Goal: Information Seeking & Learning: Learn about a topic

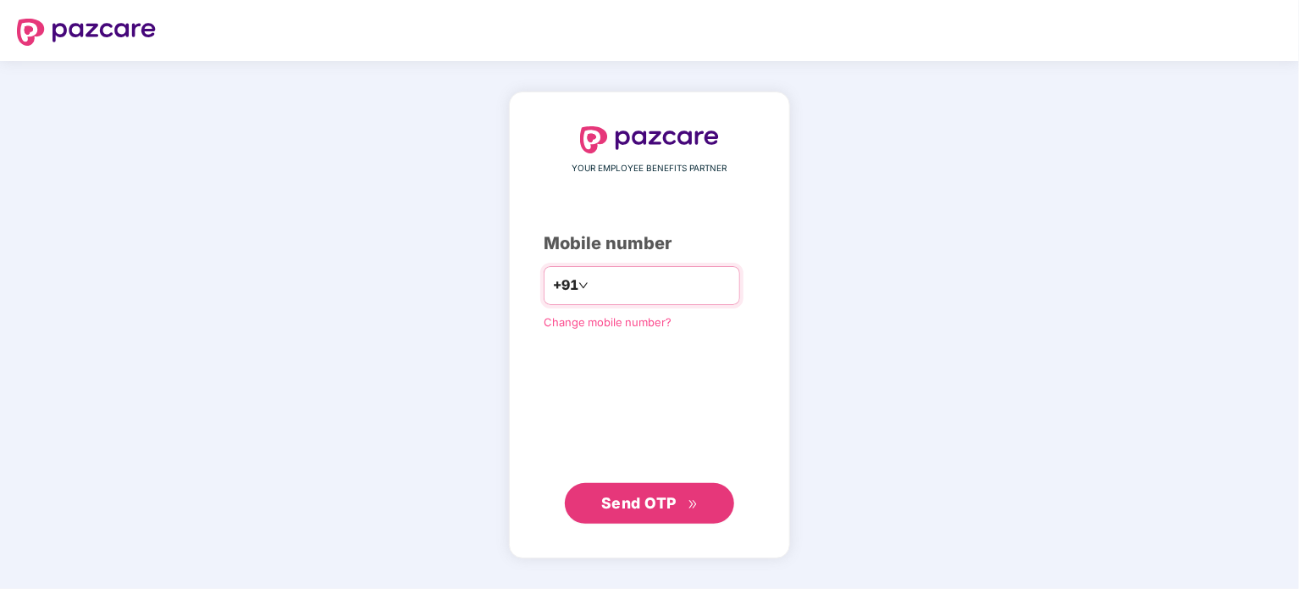
type input "**********"
click at [697, 507] on icon "double-right" at bounding box center [693, 504] width 11 height 11
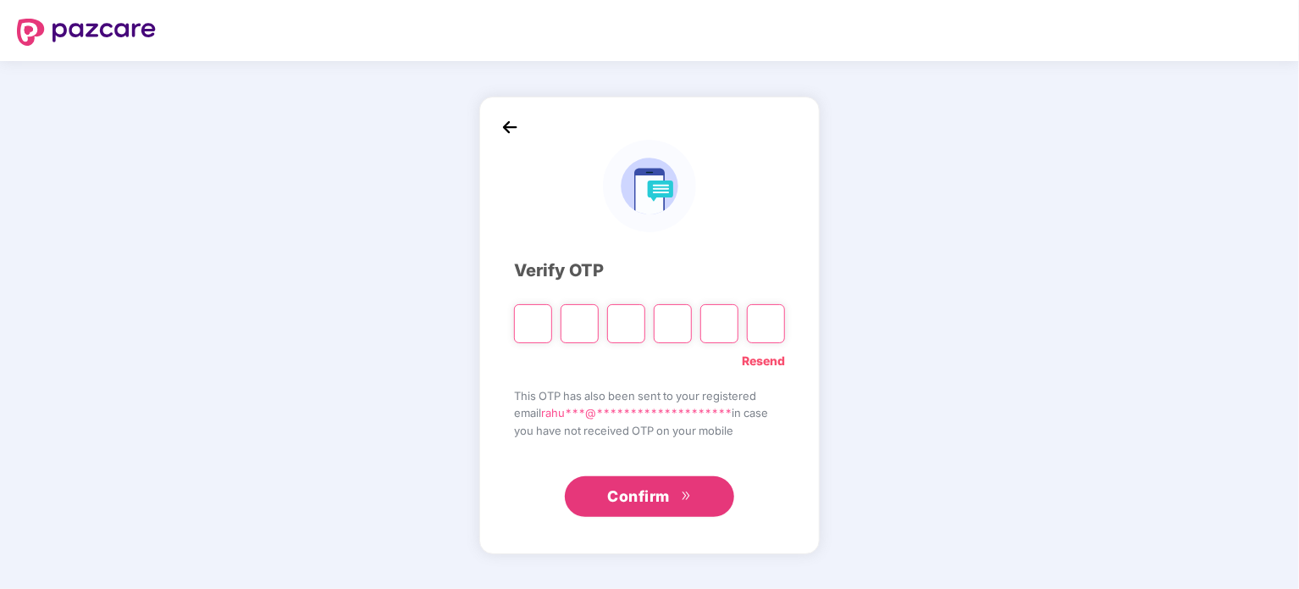
type input "*"
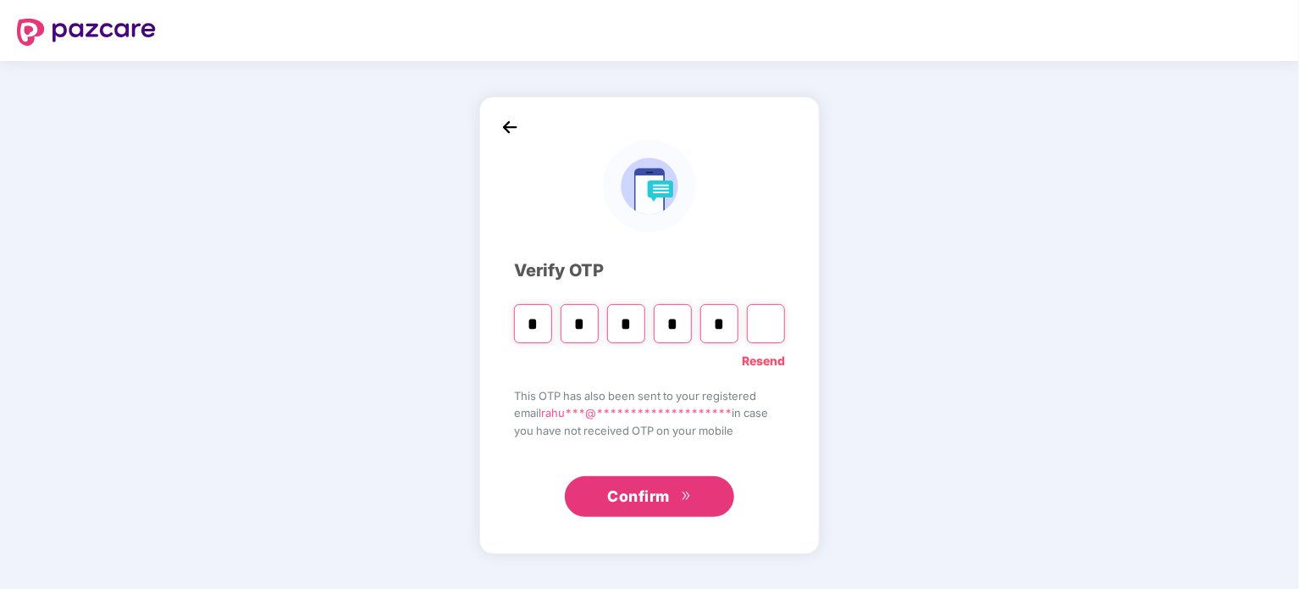
type input "*"
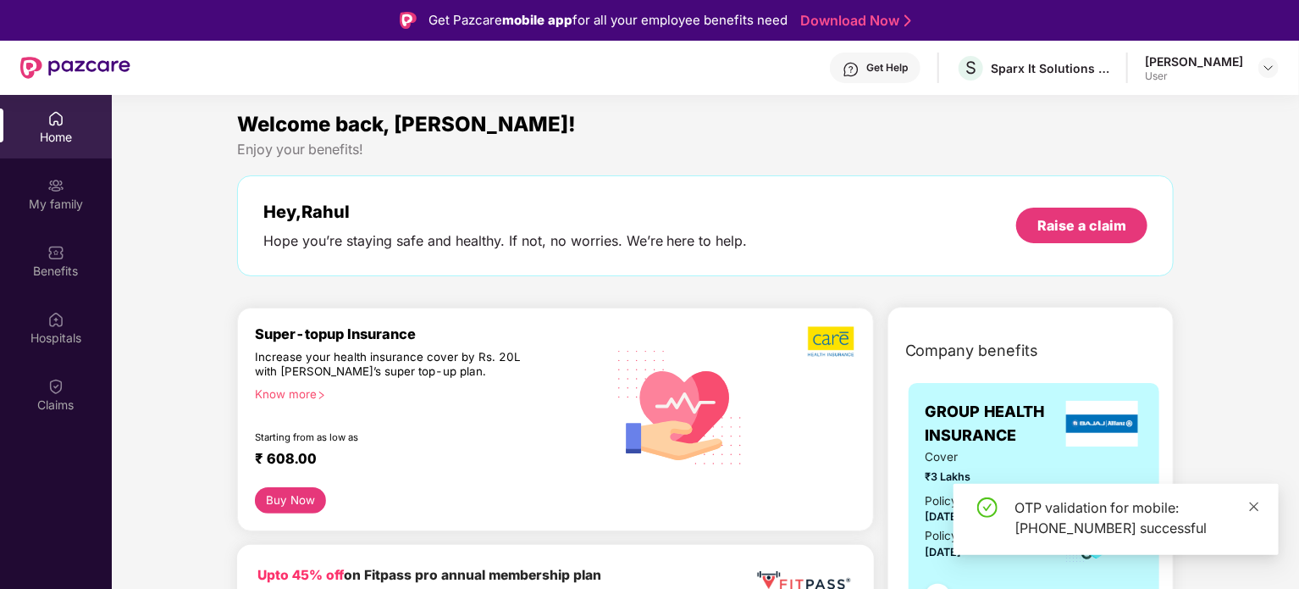
click at [1250, 504] on icon "close" at bounding box center [1254, 507] width 12 height 12
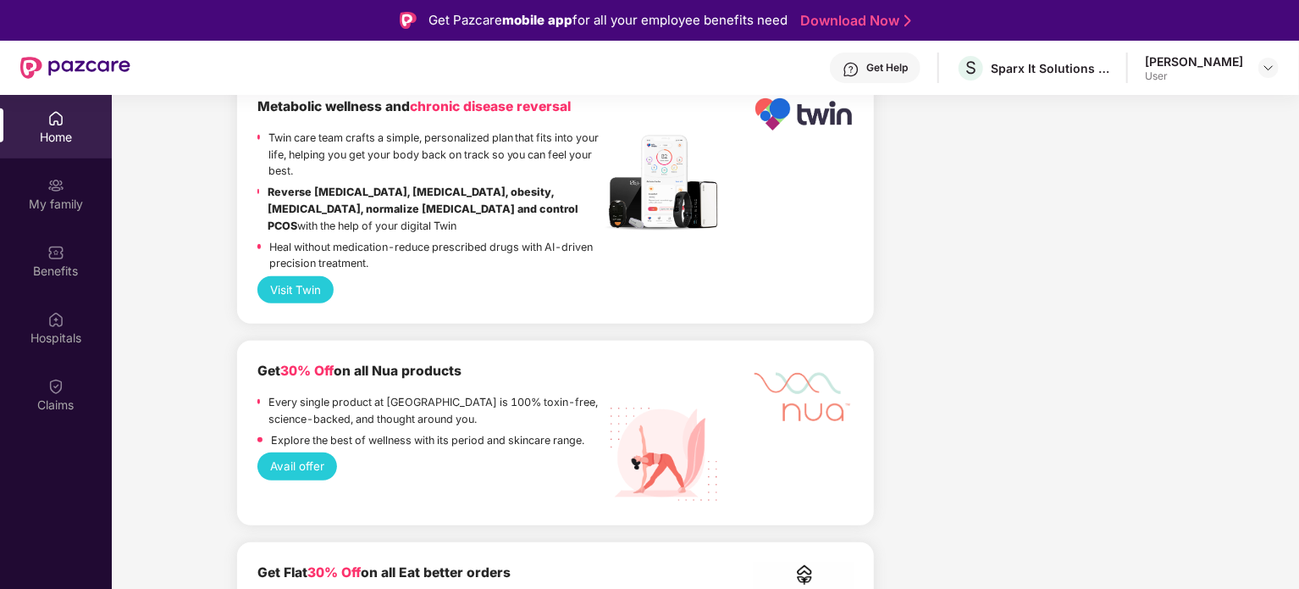
scroll to position [95, 0]
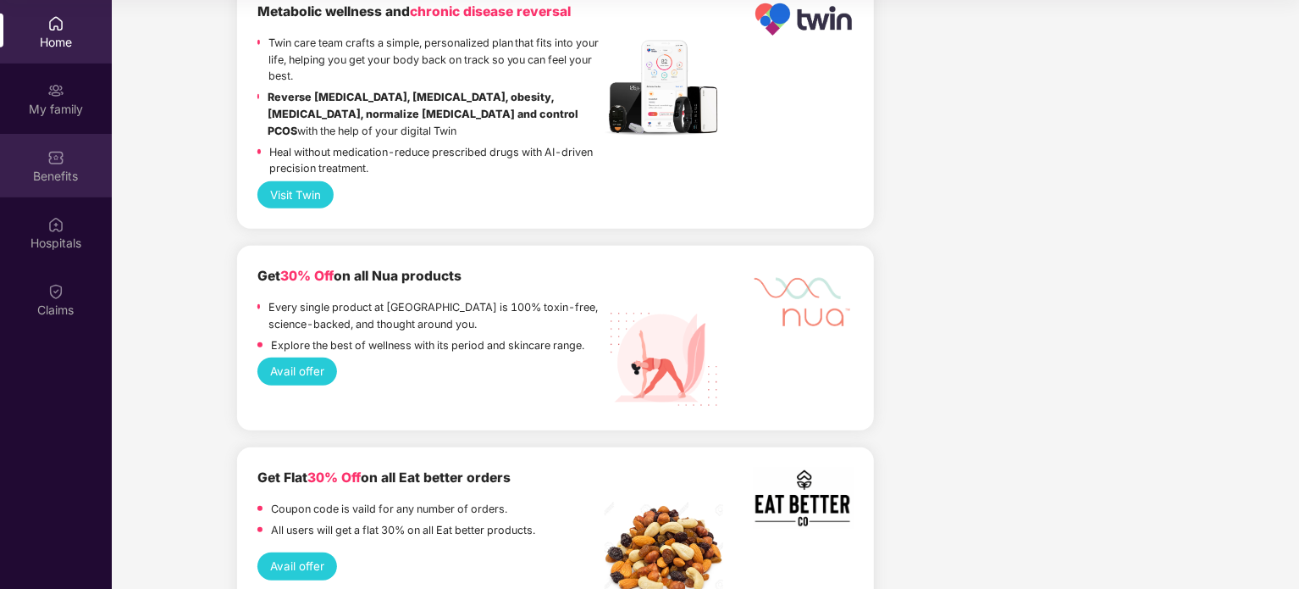
click at [65, 158] on div "Benefits" at bounding box center [56, 166] width 112 height 64
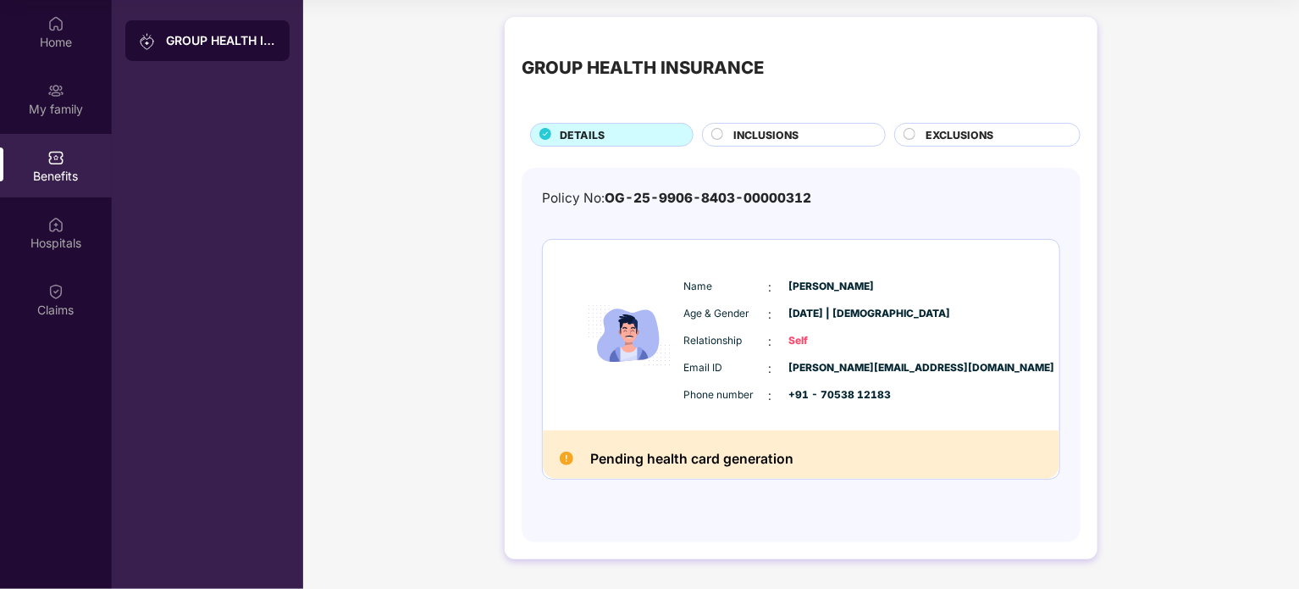
click at [827, 138] on div "INCLUSIONS" at bounding box center [801, 136] width 152 height 19
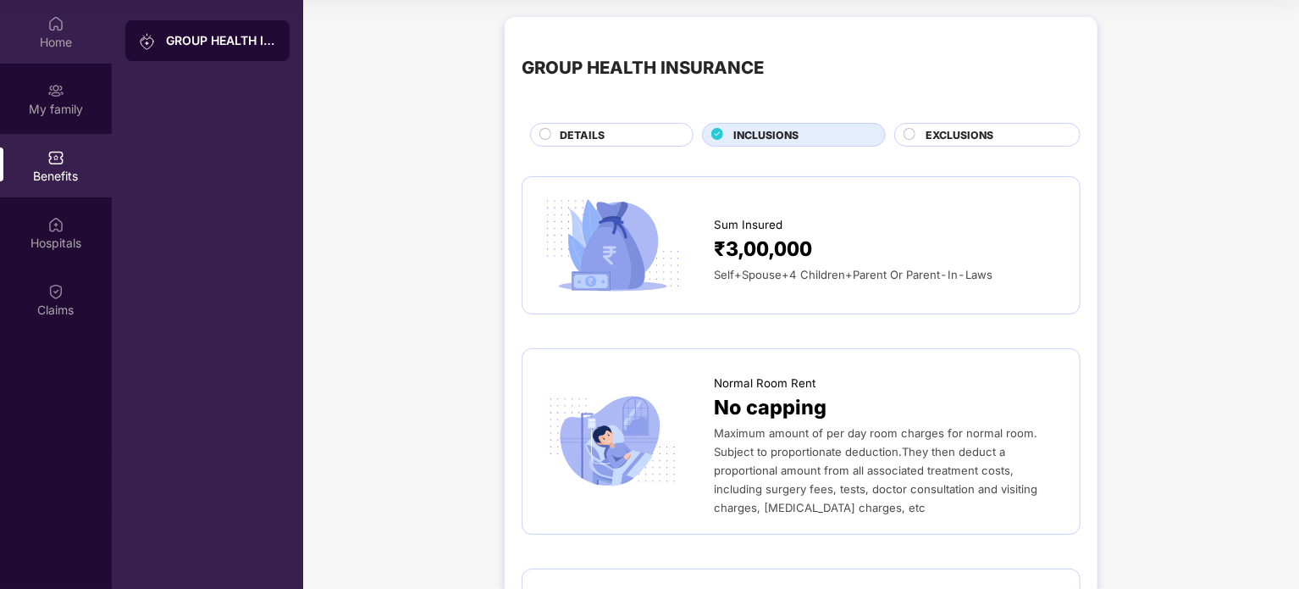
click at [64, 42] on div "Home" at bounding box center [56, 42] width 112 height 17
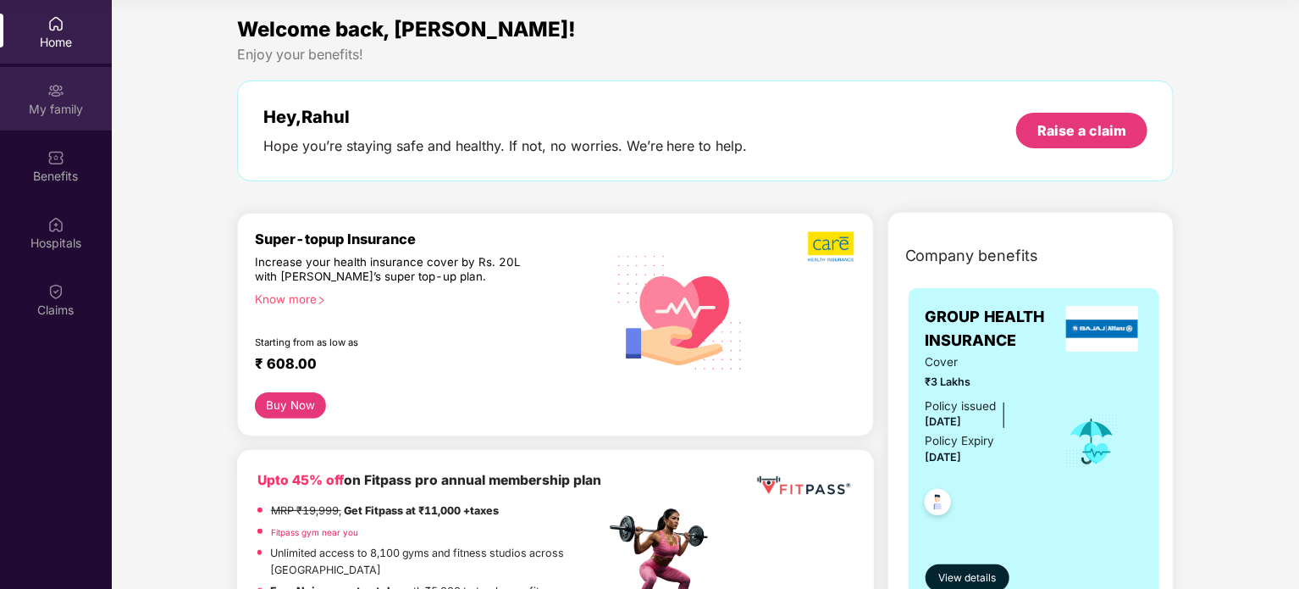
click at [68, 96] on div "My family" at bounding box center [56, 99] width 112 height 64
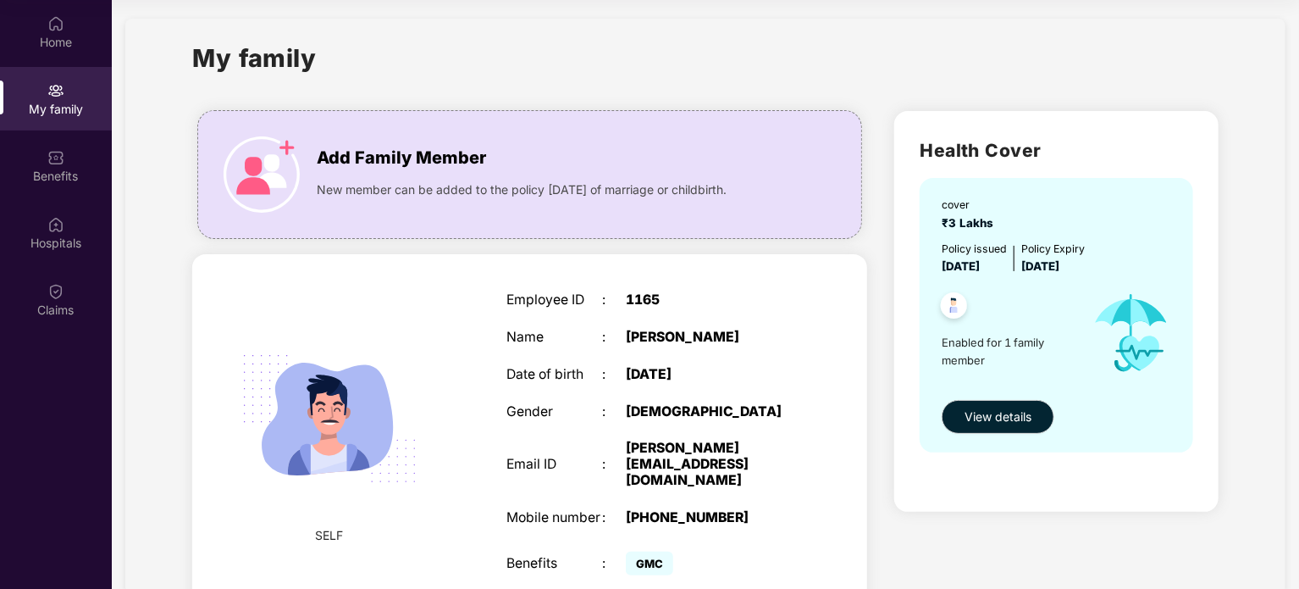
scroll to position [1, 0]
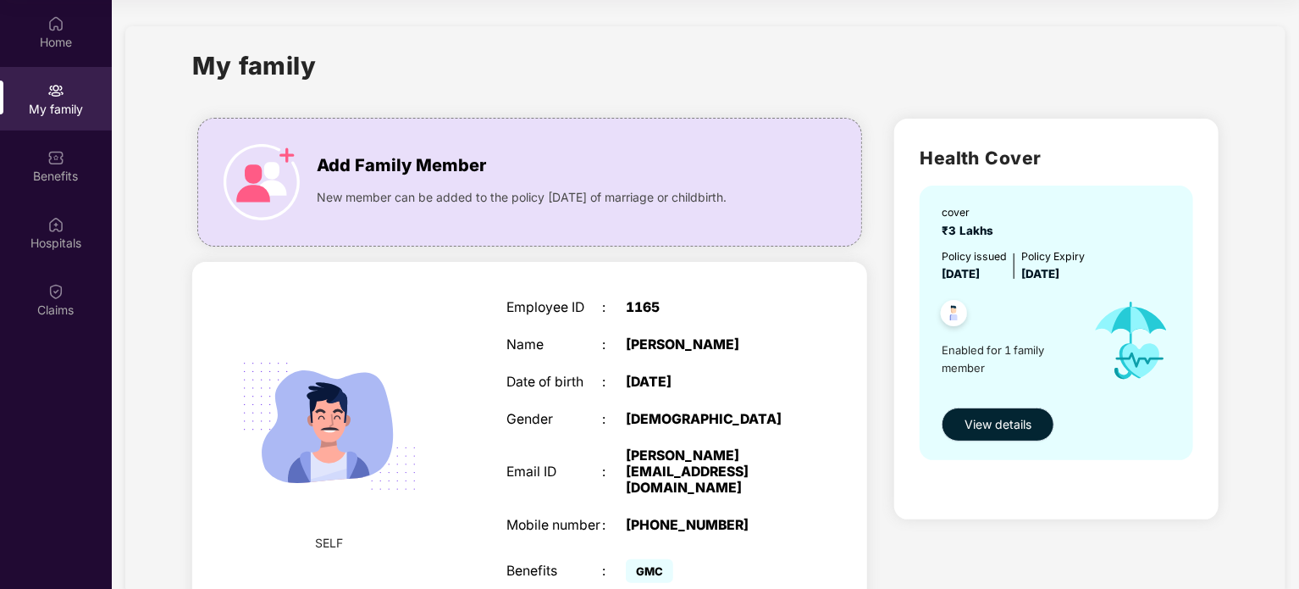
click at [1020, 427] on span "View details" at bounding box center [998, 424] width 67 height 19
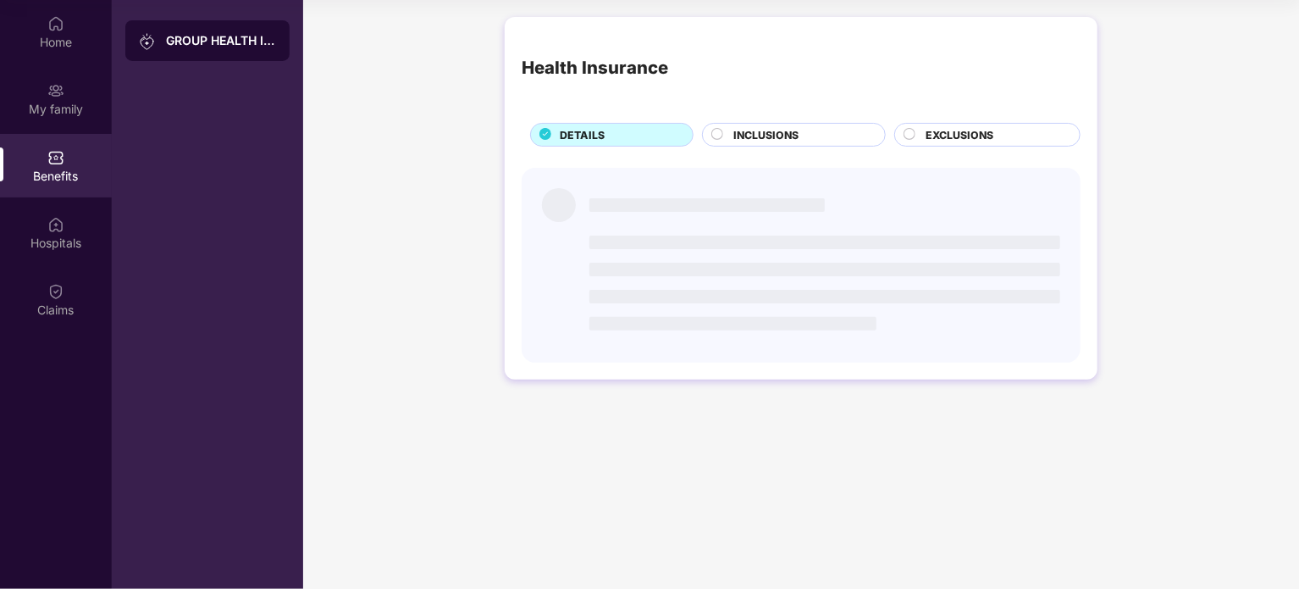
scroll to position [0, 0]
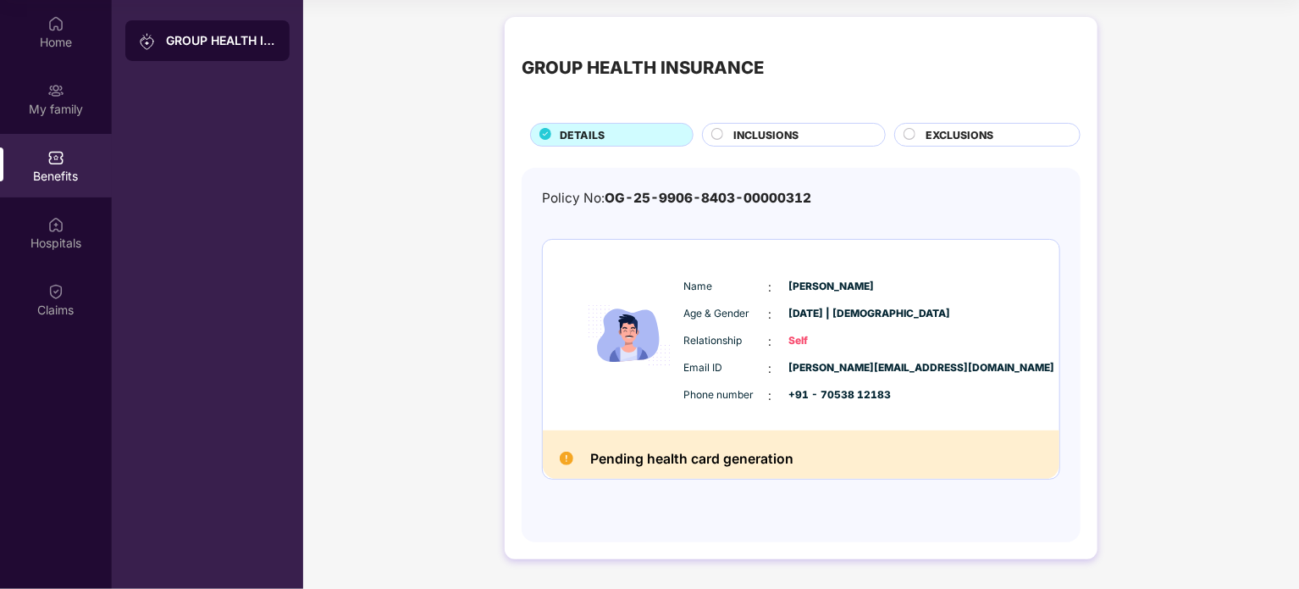
click at [795, 128] on span "INCLUSIONS" at bounding box center [765, 135] width 65 height 16
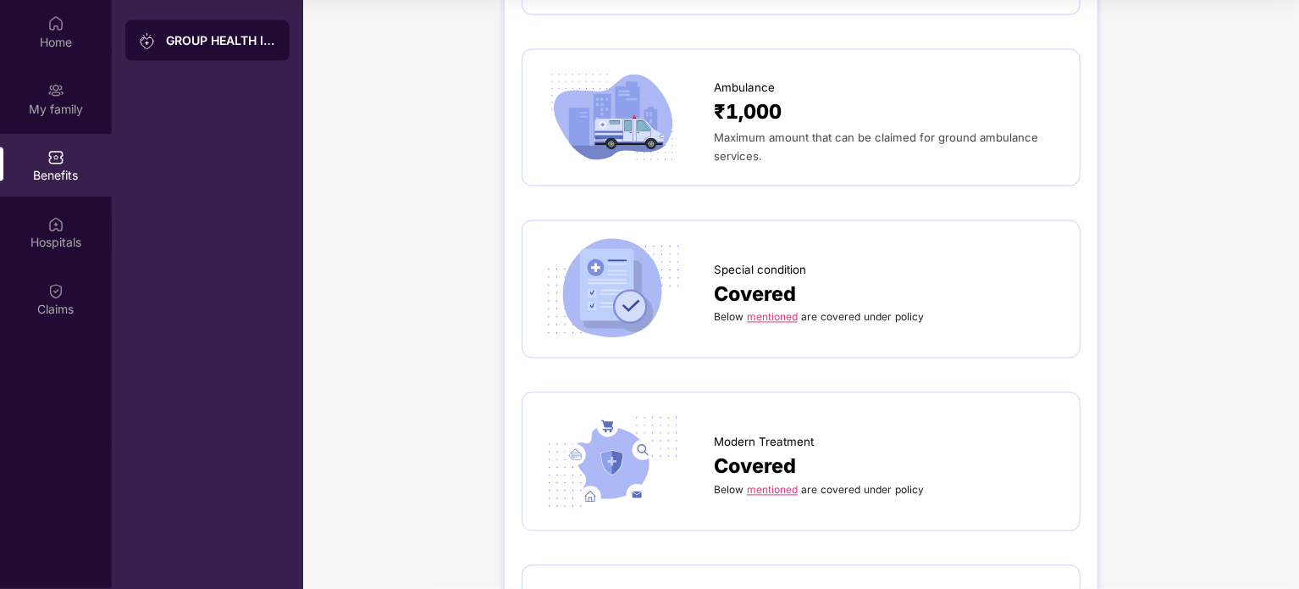
scroll to position [1459, 0]
click at [782, 310] on link "mentioned" at bounding box center [772, 316] width 51 height 13
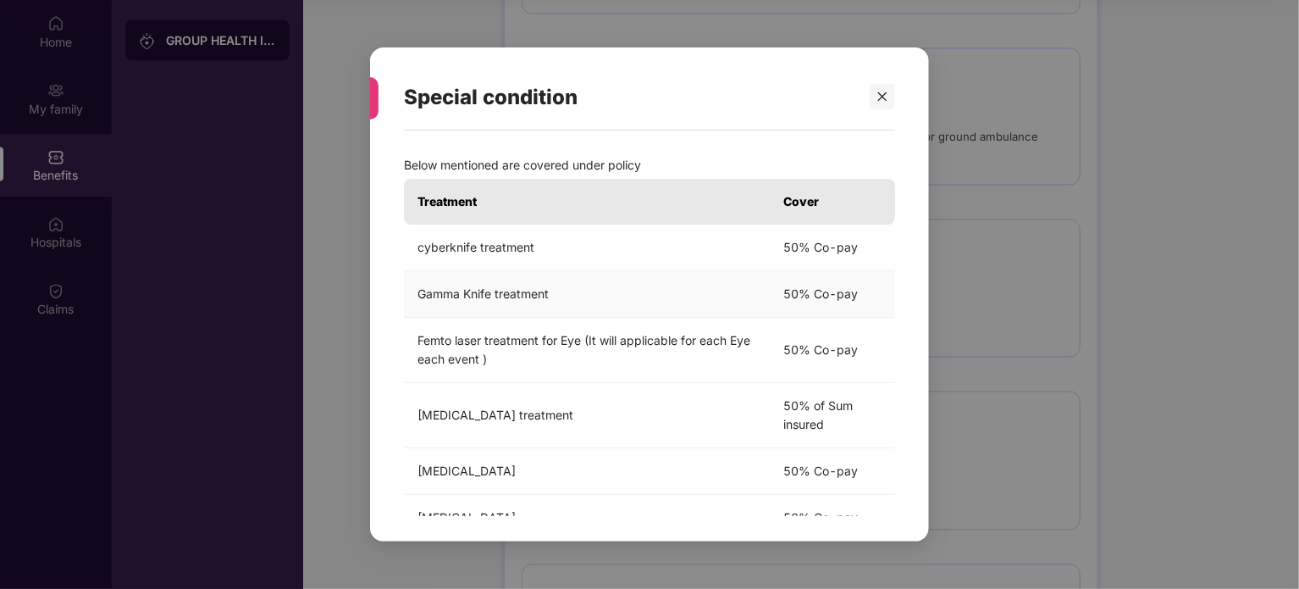
scroll to position [41, 0]
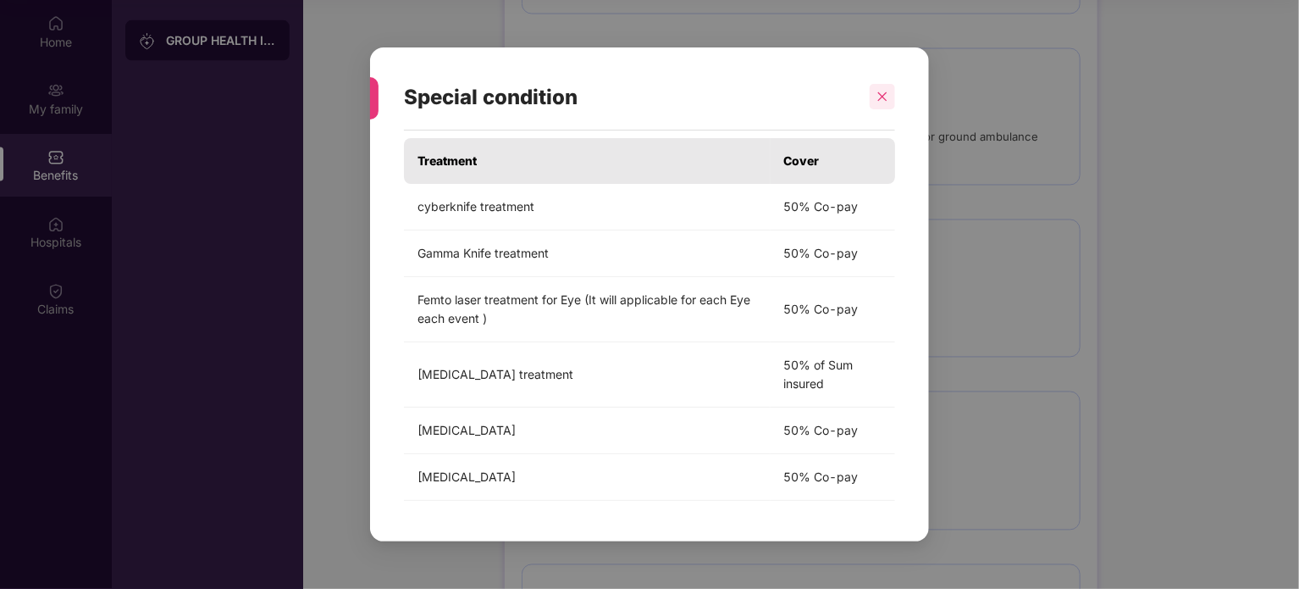
click at [885, 97] on icon "close" at bounding box center [883, 97] width 12 height 12
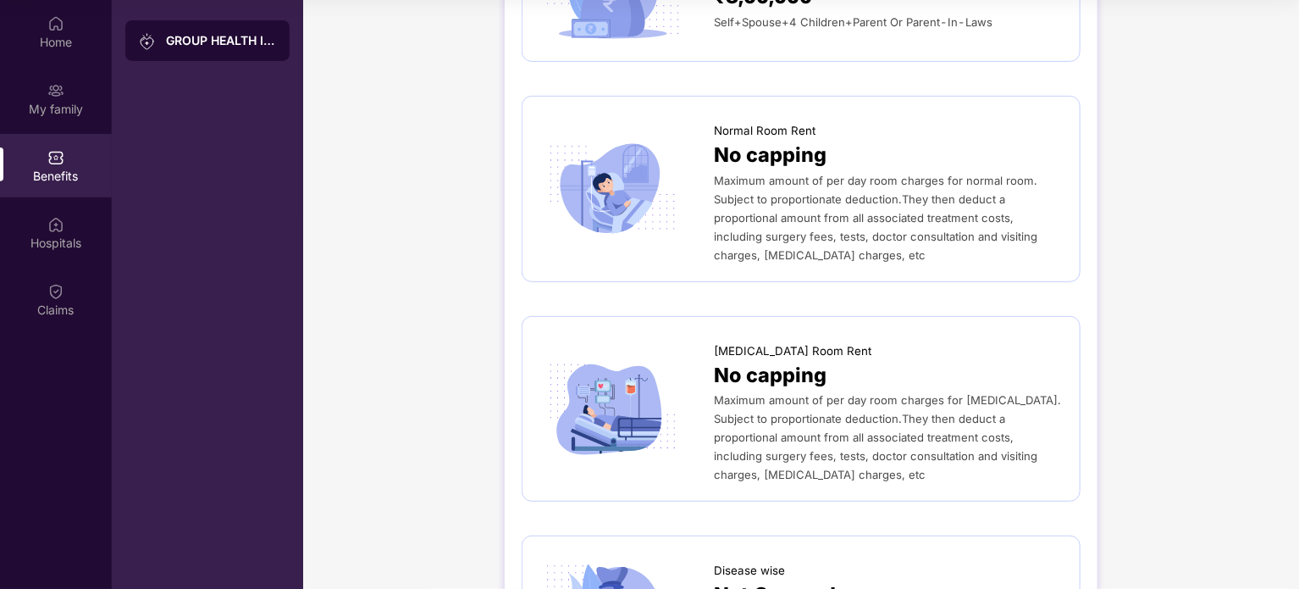
scroll to position [0, 0]
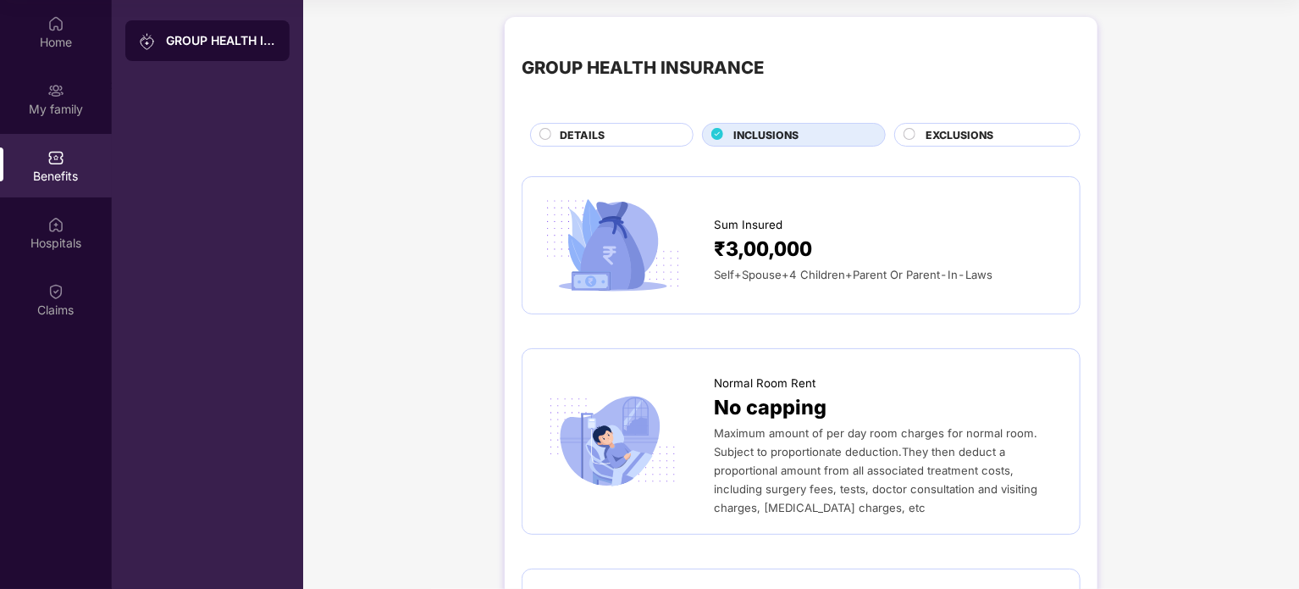
click at [1022, 135] on div "EXCLUSIONS" at bounding box center [994, 136] width 154 height 19
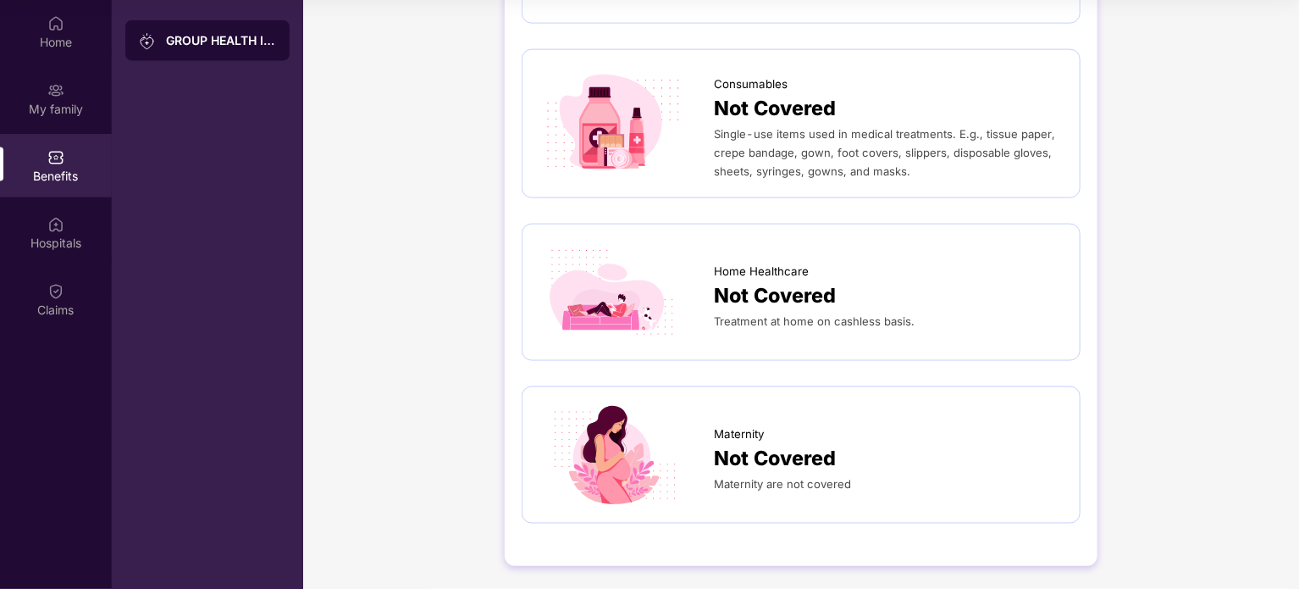
scroll to position [1104, 0]
click at [898, 444] on div "Not Covered" at bounding box center [888, 459] width 349 height 31
click at [75, 58] on div "Home" at bounding box center [56, 32] width 112 height 64
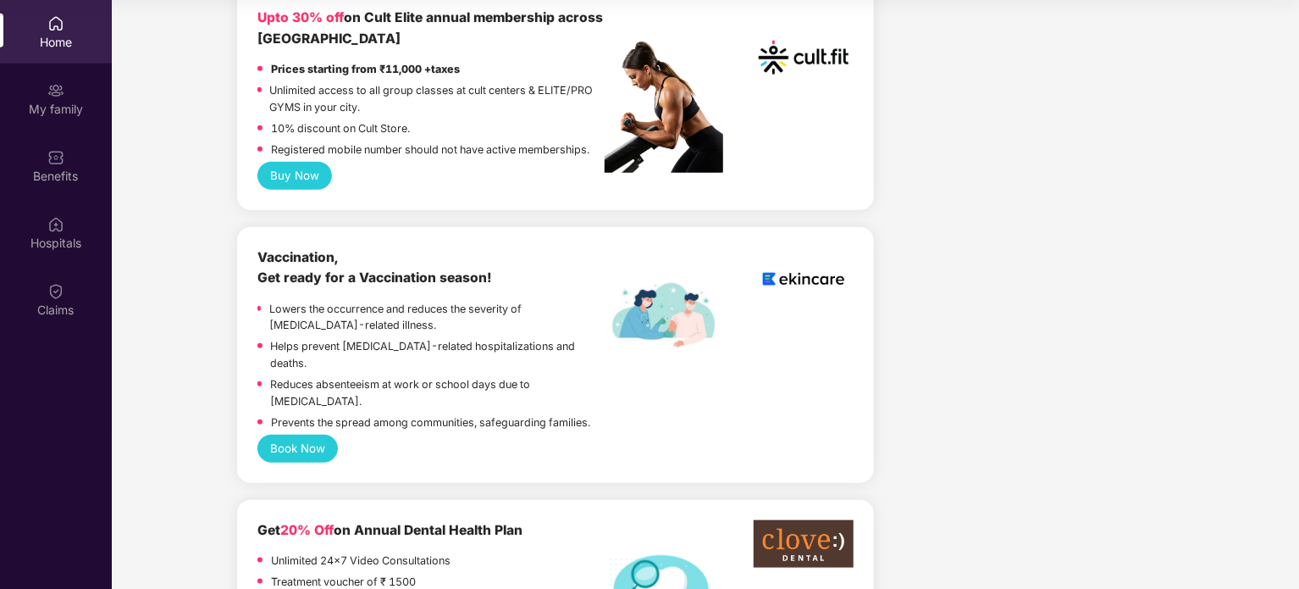
scroll to position [597, 0]
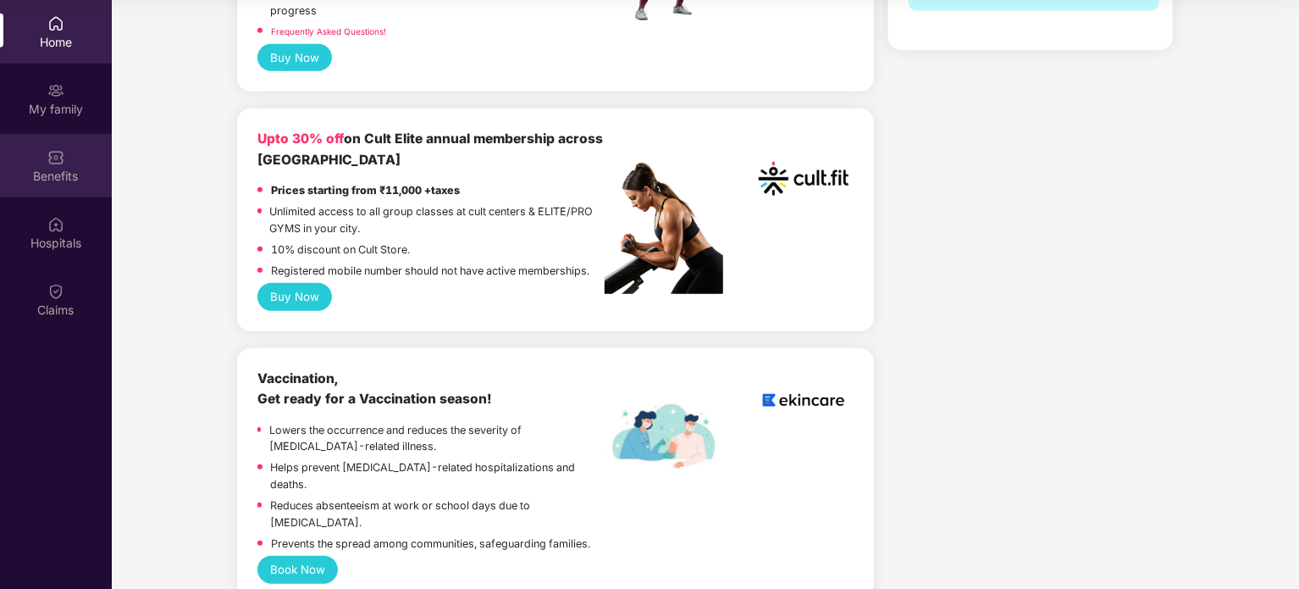
click at [54, 175] on div "Benefits" at bounding box center [56, 176] width 112 height 17
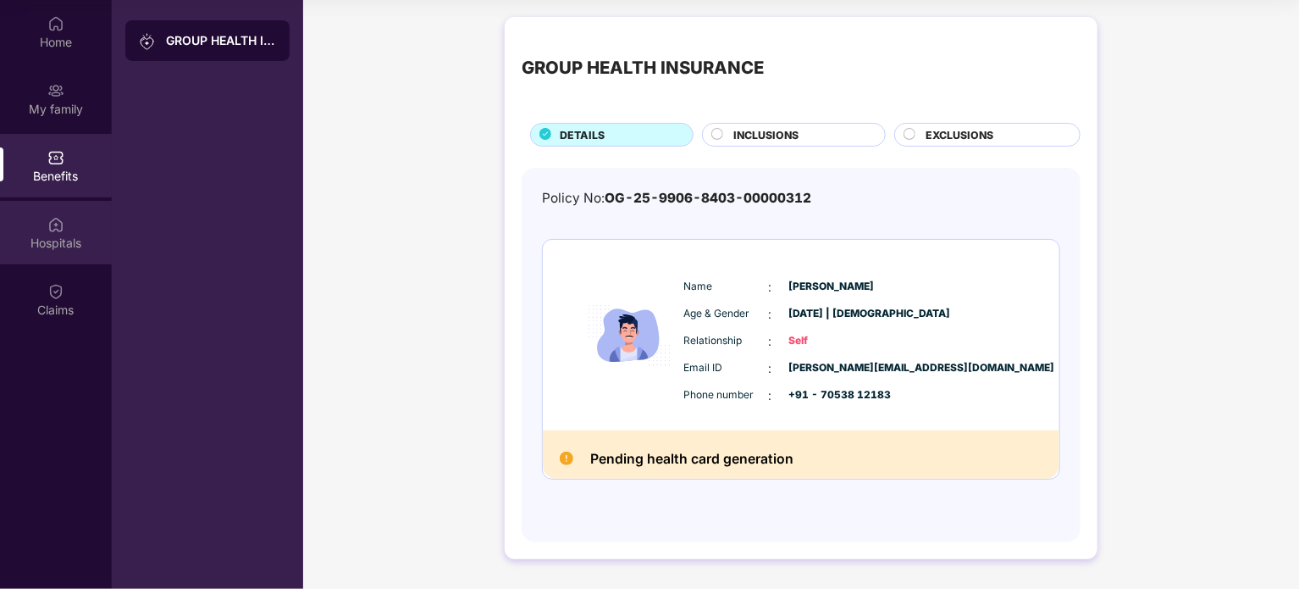
click at [47, 224] on img at bounding box center [55, 224] width 17 height 17
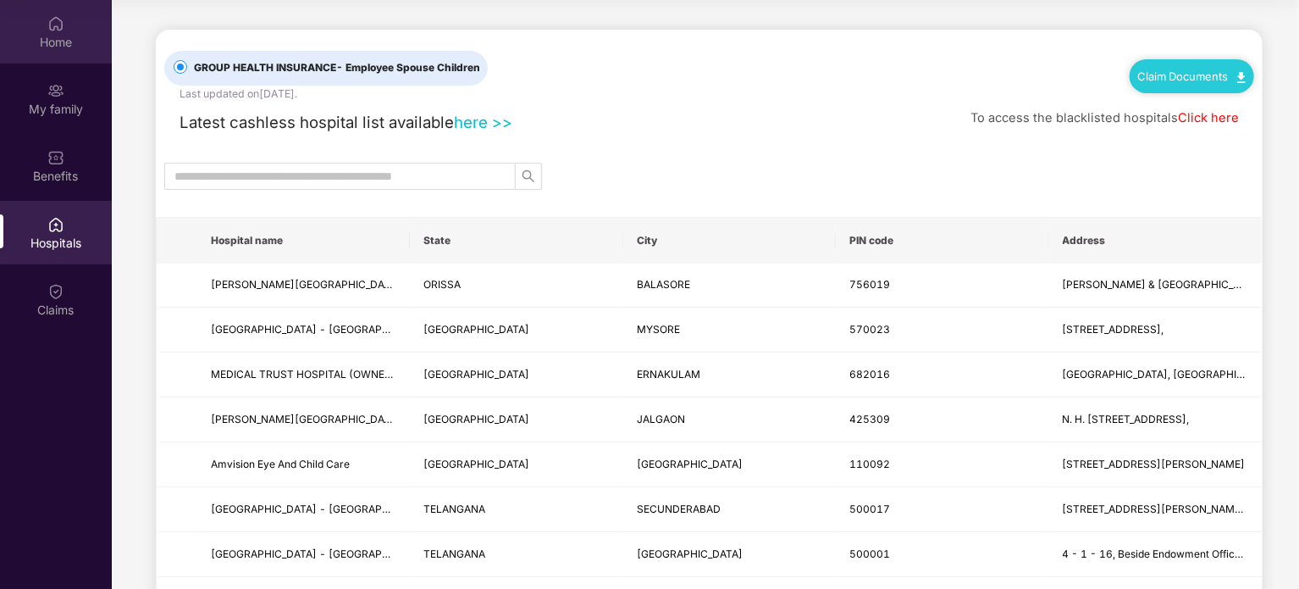
click at [50, 9] on div "Home" at bounding box center [56, 32] width 112 height 64
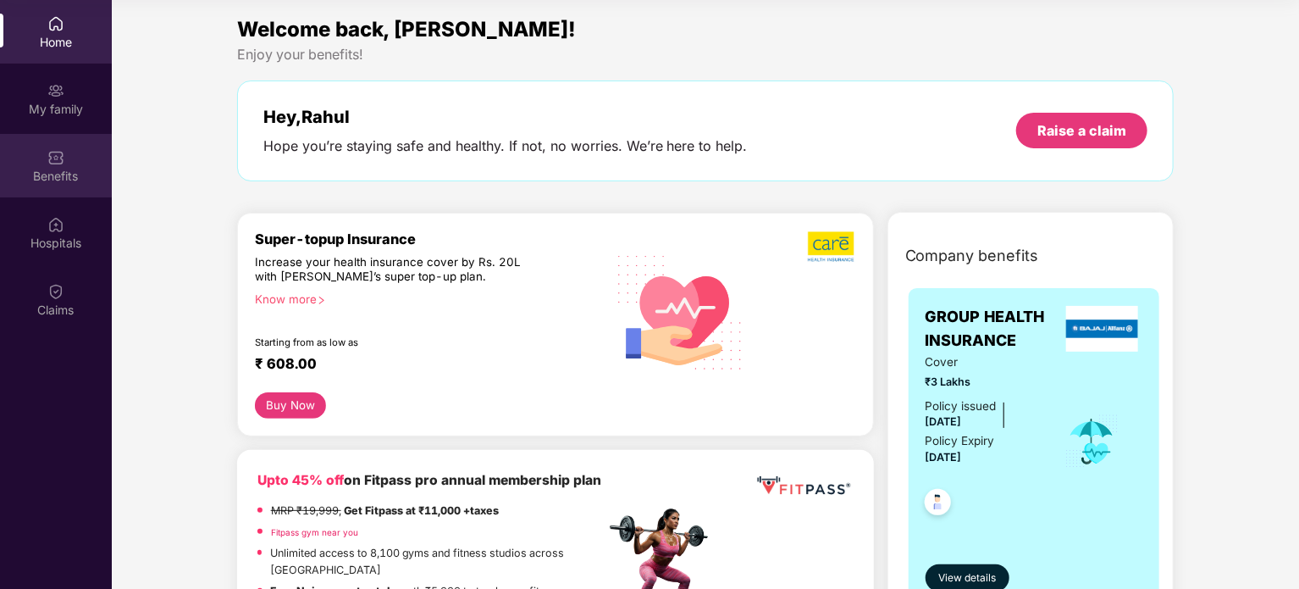
click at [53, 145] on div "Benefits" at bounding box center [56, 166] width 112 height 64
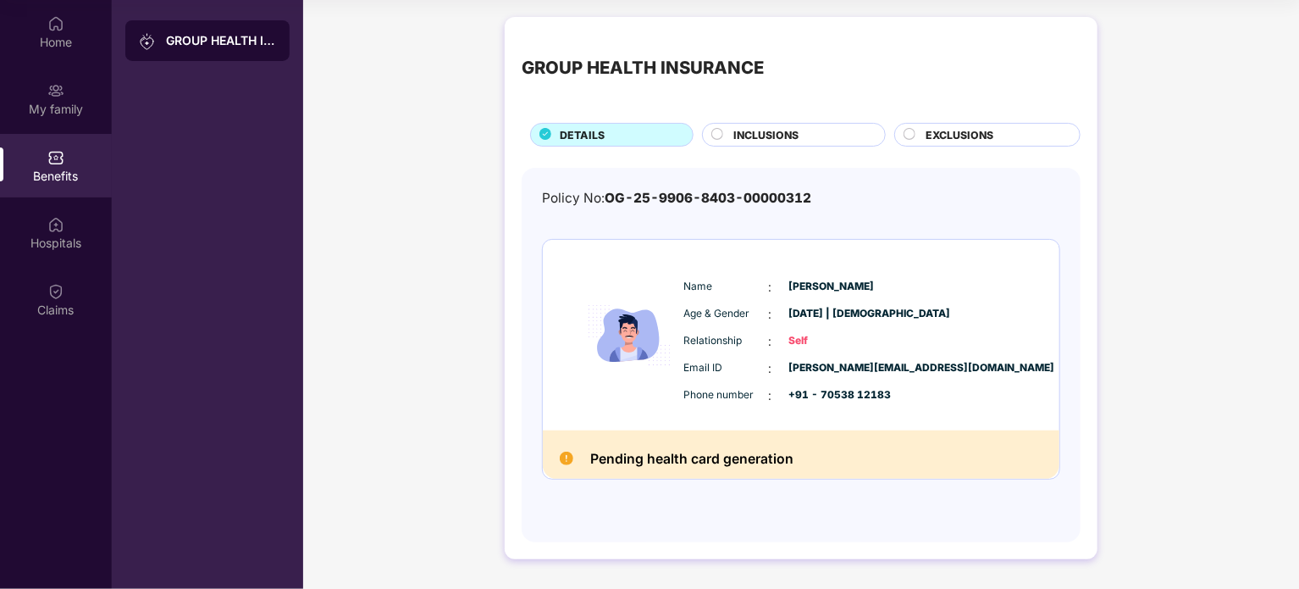
click at [803, 134] on div "INCLUSIONS" at bounding box center [801, 136] width 152 height 19
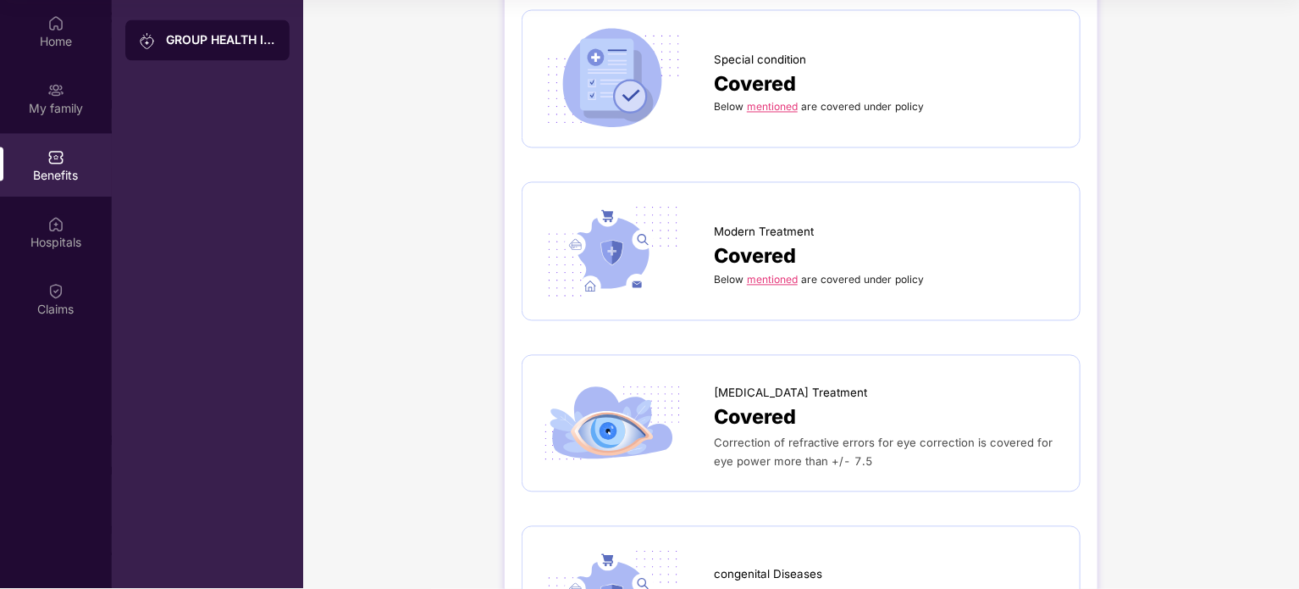
scroll to position [1793, 0]
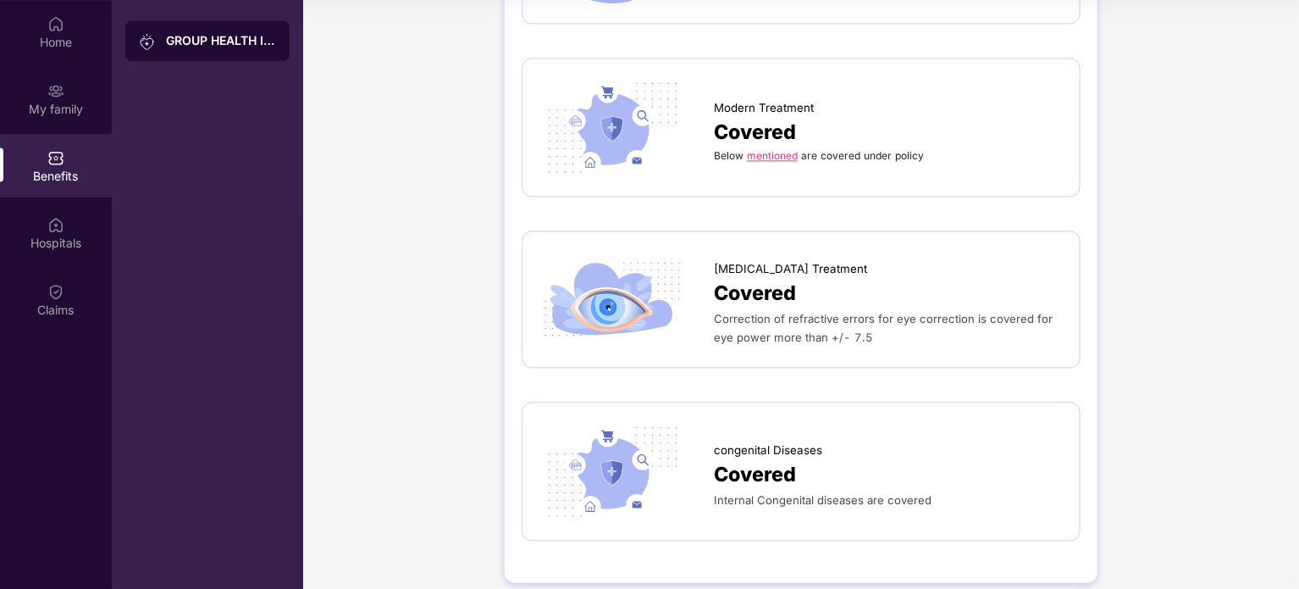
click at [766, 149] on link "mentioned" at bounding box center [772, 155] width 51 height 13
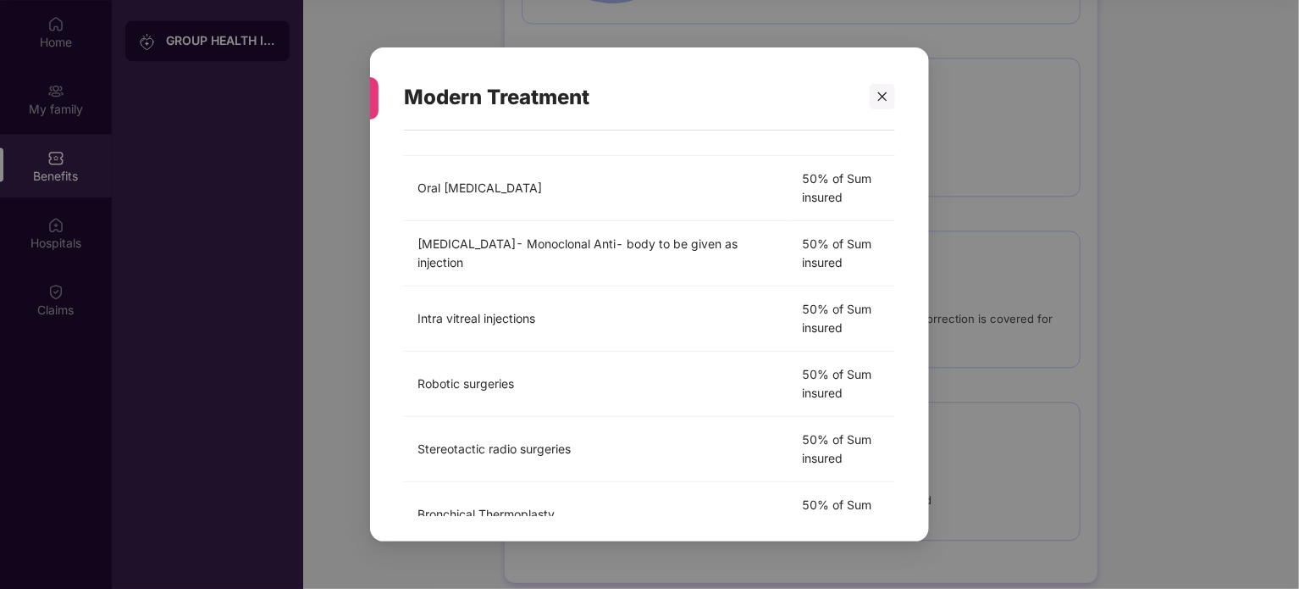
scroll to position [264, 0]
click at [885, 100] on icon "close" at bounding box center [882, 96] width 9 height 9
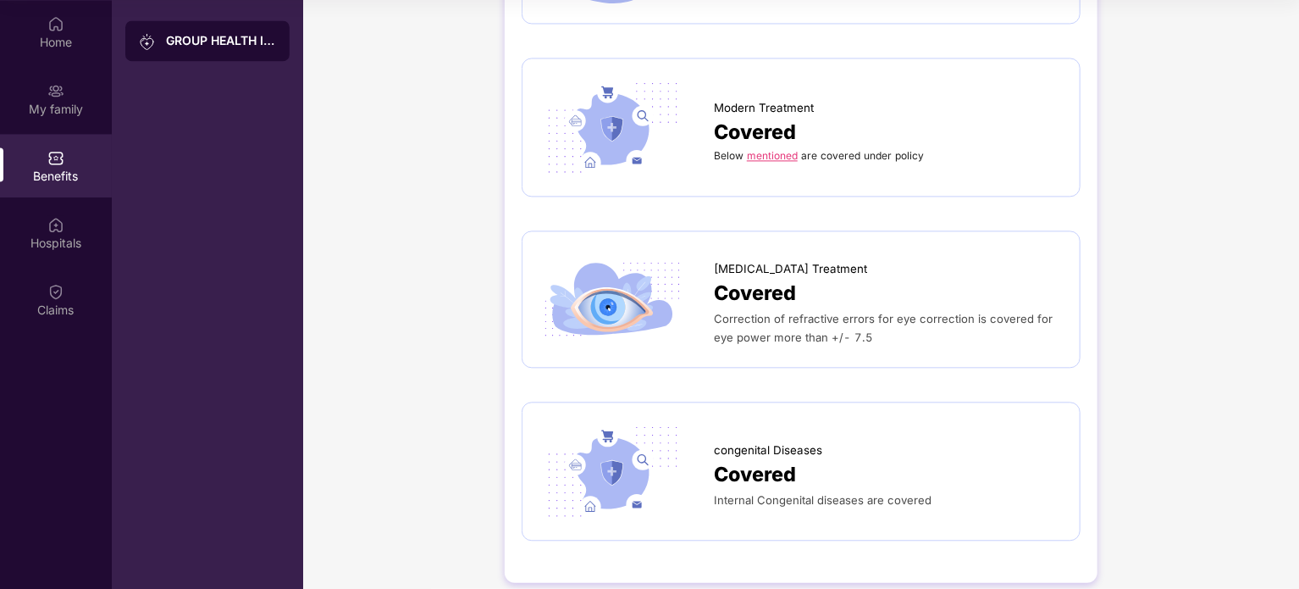
click at [202, 37] on div "GROUP HEALTH INSURANCE" at bounding box center [221, 40] width 110 height 17
click at [54, 34] on div "Home" at bounding box center [56, 42] width 112 height 17
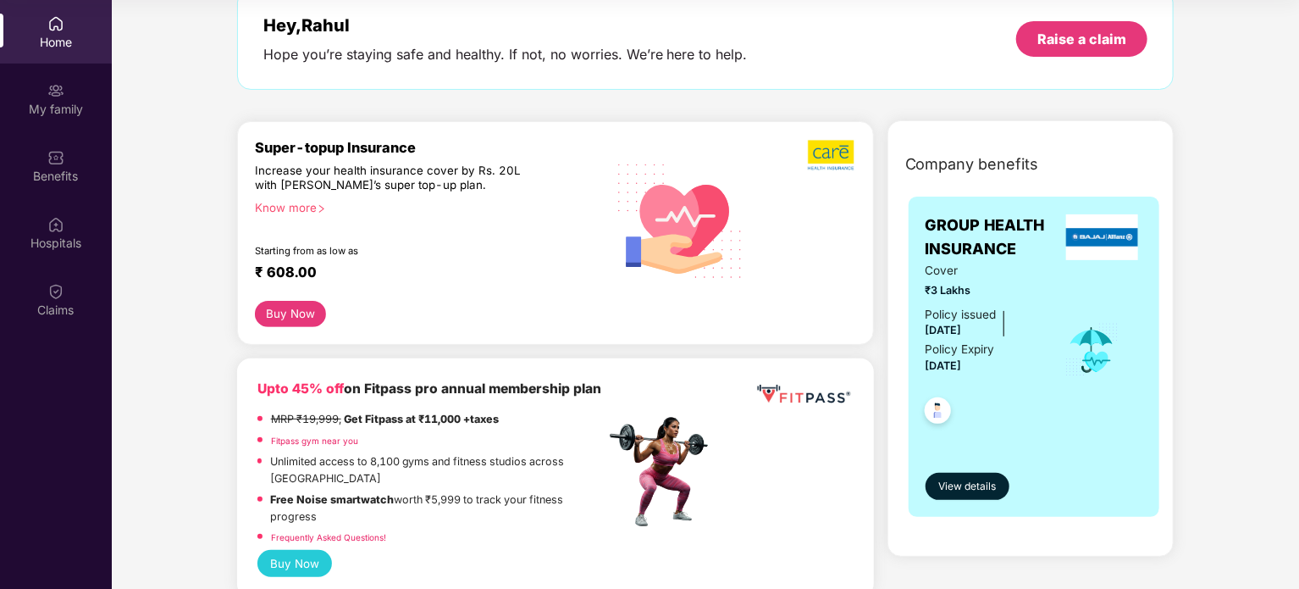
scroll to position [81, 0]
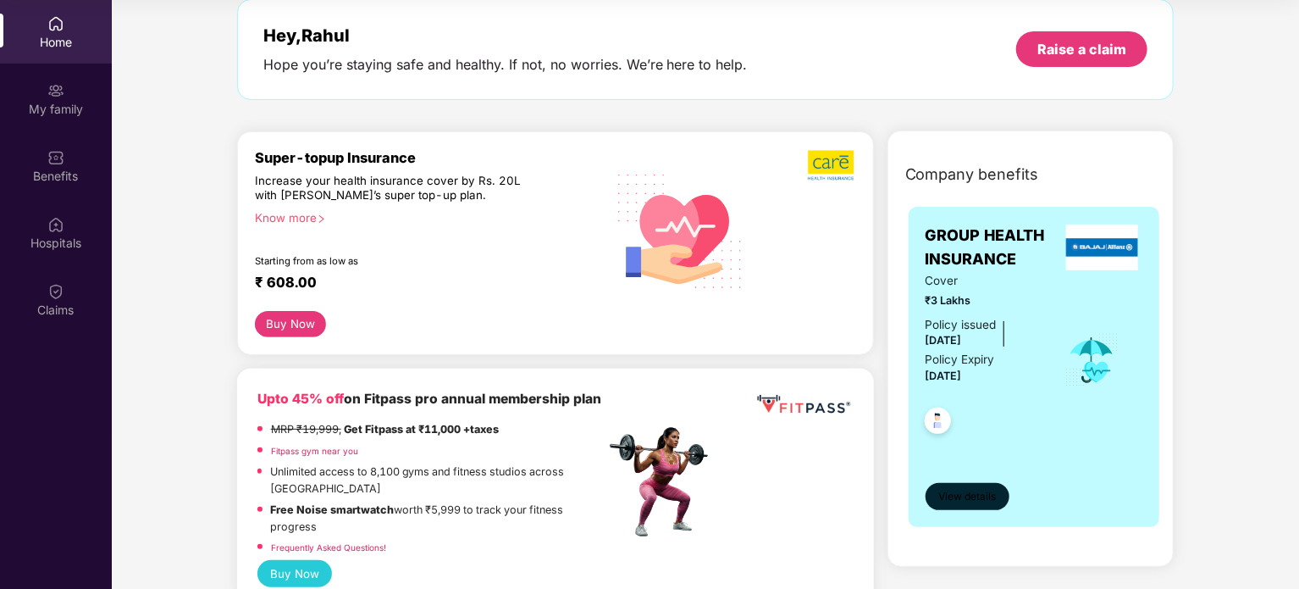
click at [972, 494] on span "View details" at bounding box center [967, 497] width 58 height 16
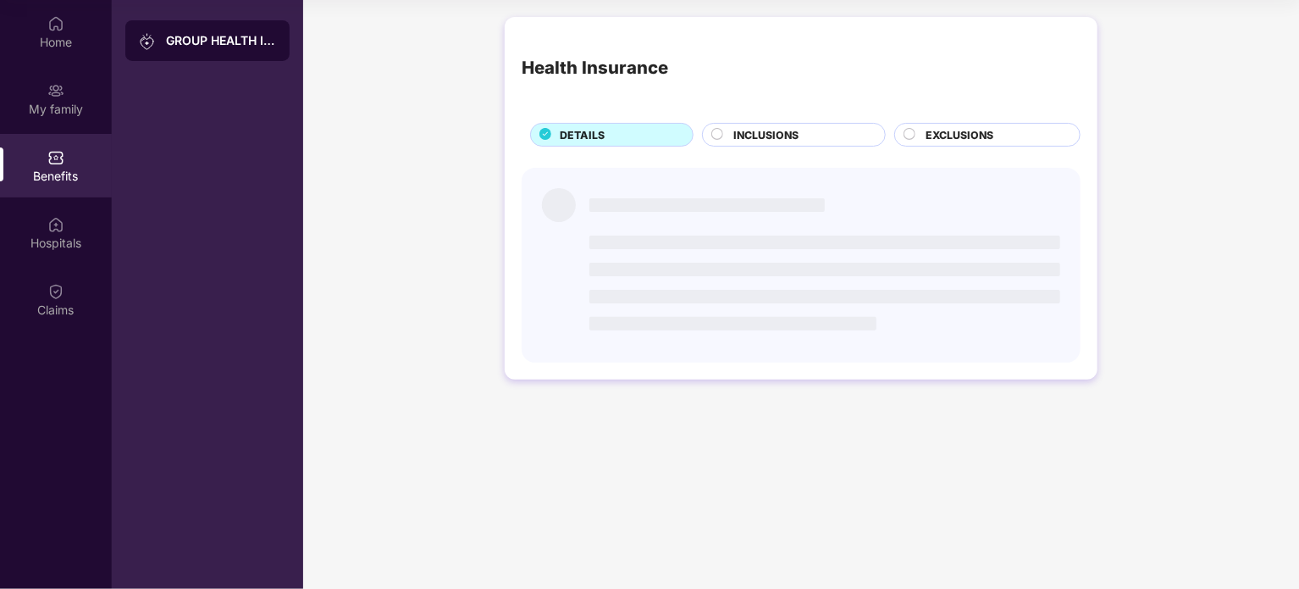
scroll to position [0, 0]
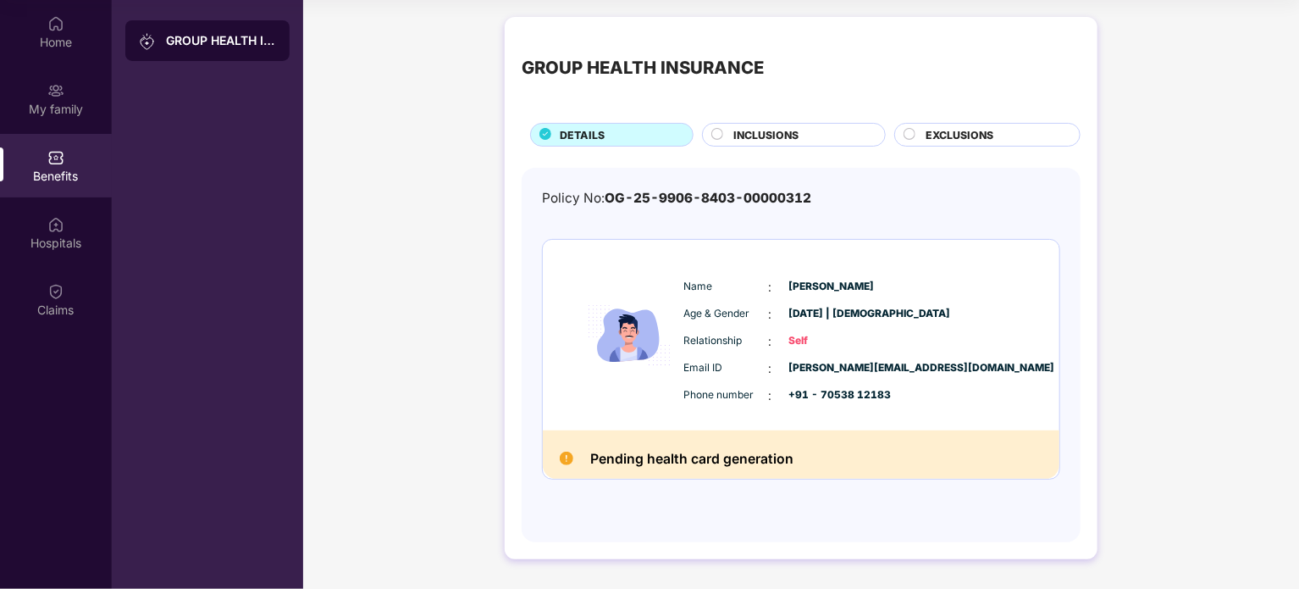
click at [778, 131] on span "INCLUSIONS" at bounding box center [765, 135] width 65 height 16
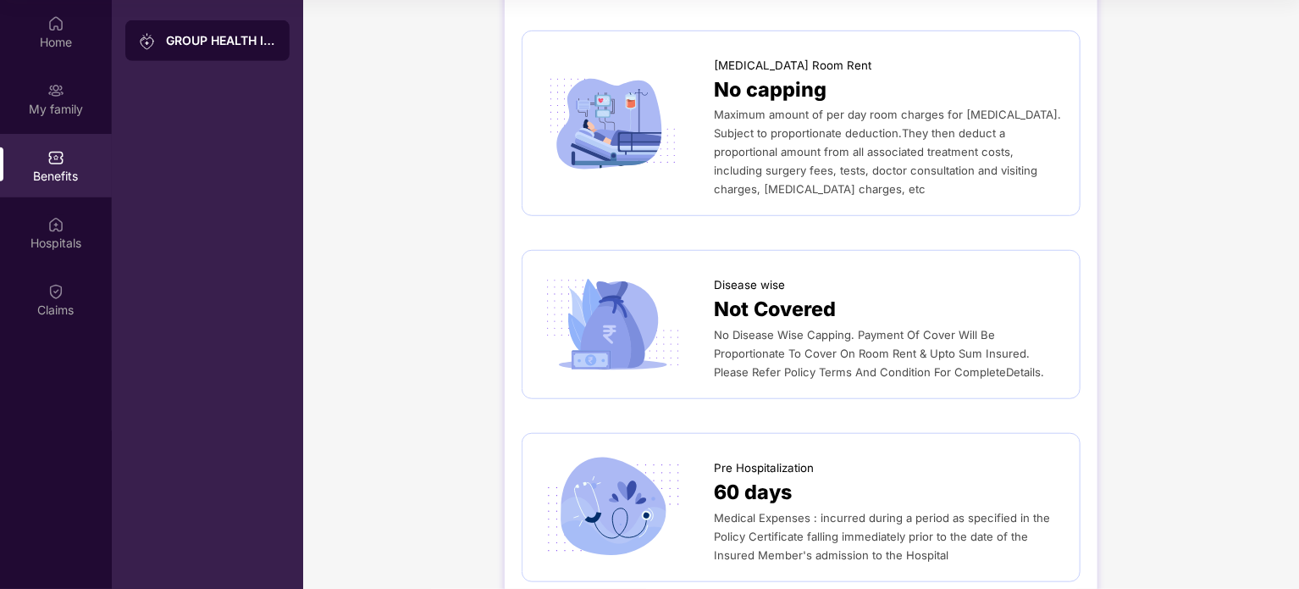
scroll to position [539, 0]
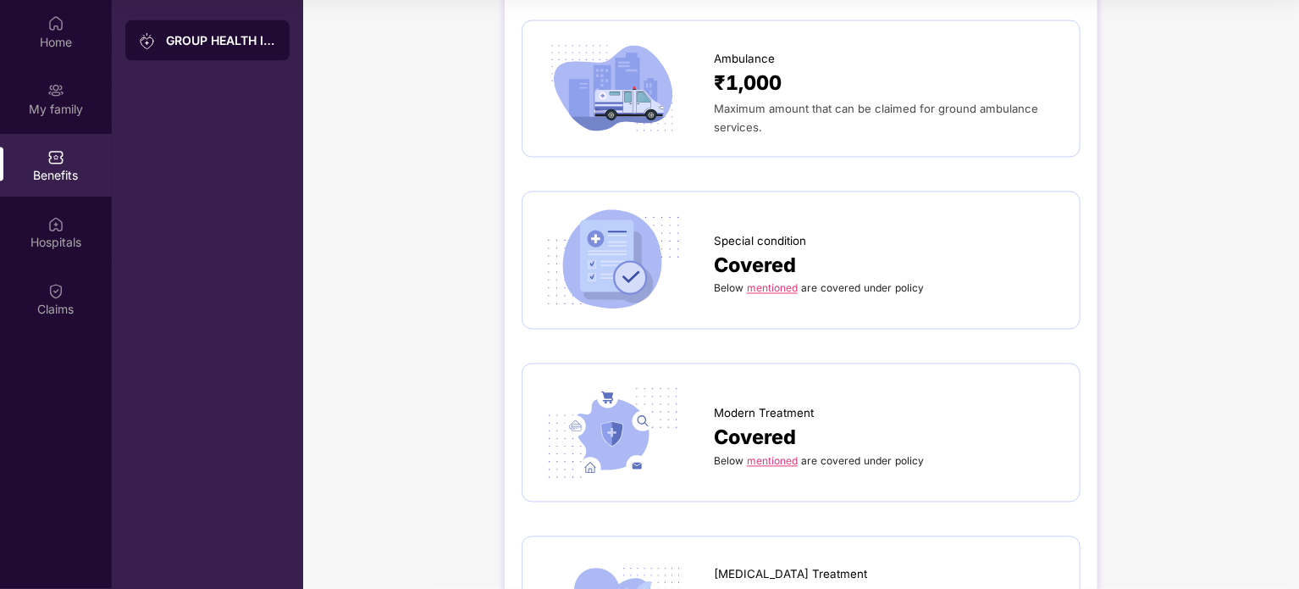
scroll to position [1486, 0]
click at [790, 283] on link "mentioned" at bounding box center [772, 289] width 51 height 13
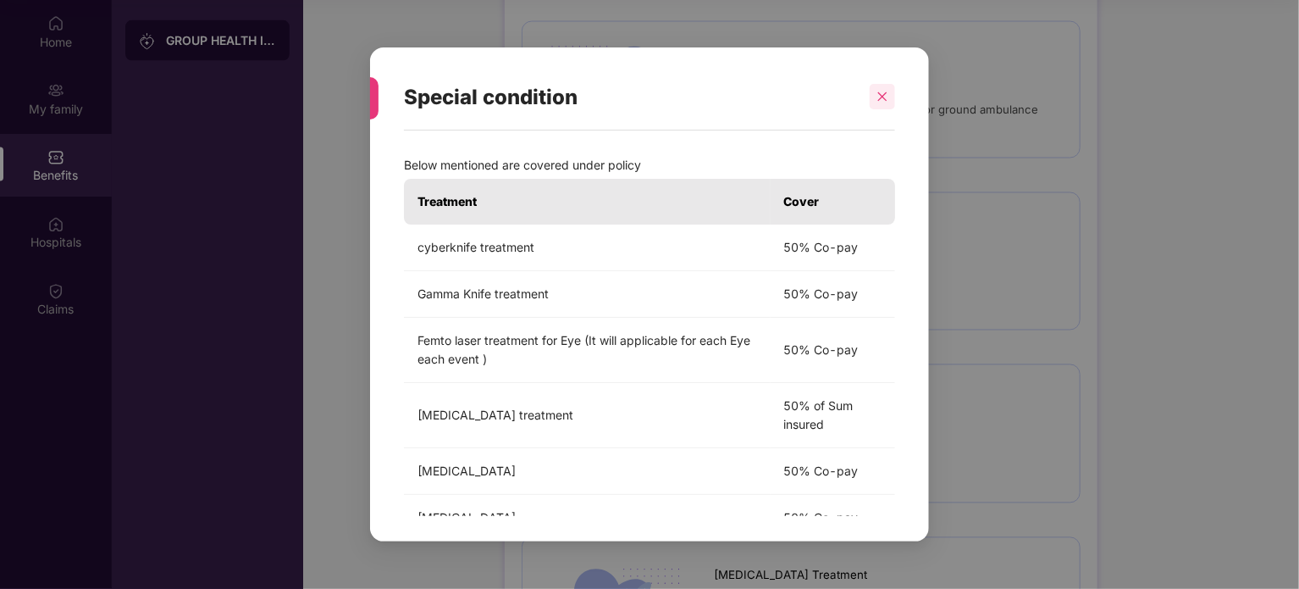
click at [883, 100] on icon "close" at bounding box center [883, 97] width 12 height 12
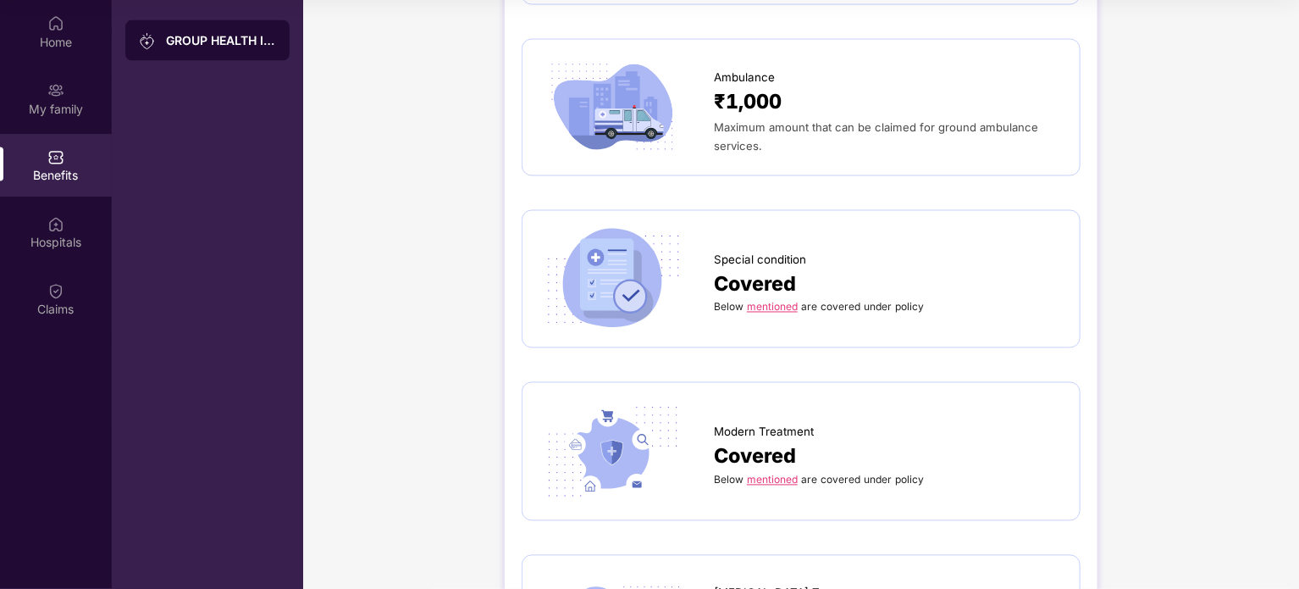
scroll to position [1469, 0]
click at [774, 473] on link "mentioned" at bounding box center [772, 479] width 51 height 13
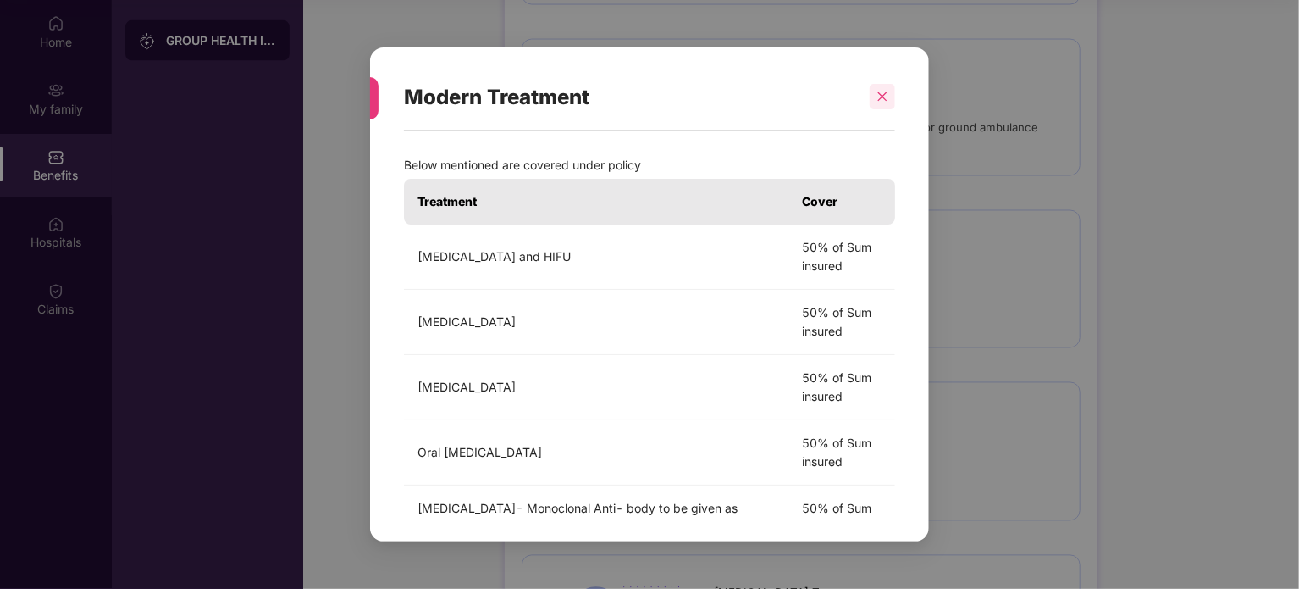
click at [884, 104] on div at bounding box center [882, 96] width 25 height 25
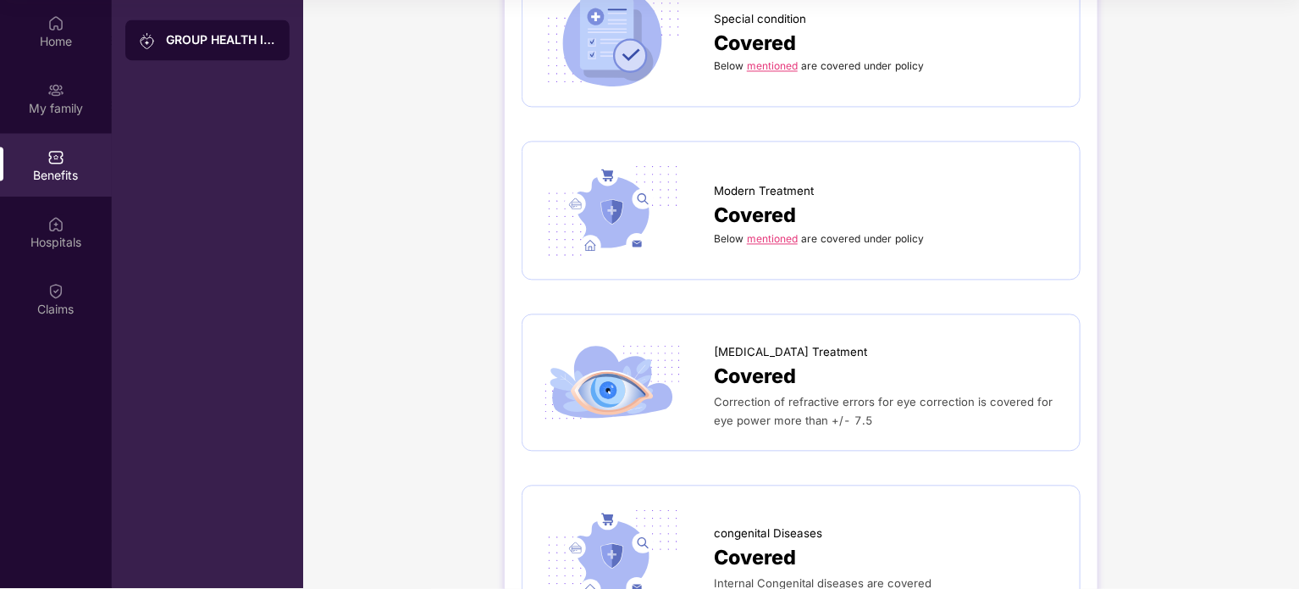
scroll to position [1793, 0]
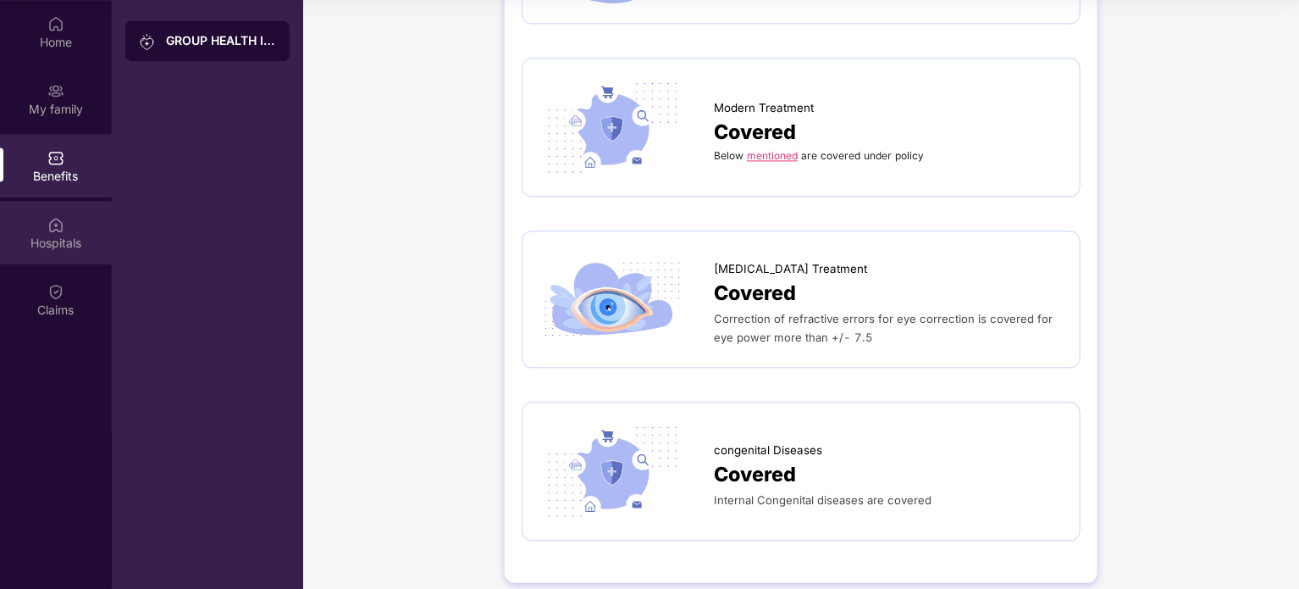
click at [53, 230] on img at bounding box center [55, 224] width 17 height 17
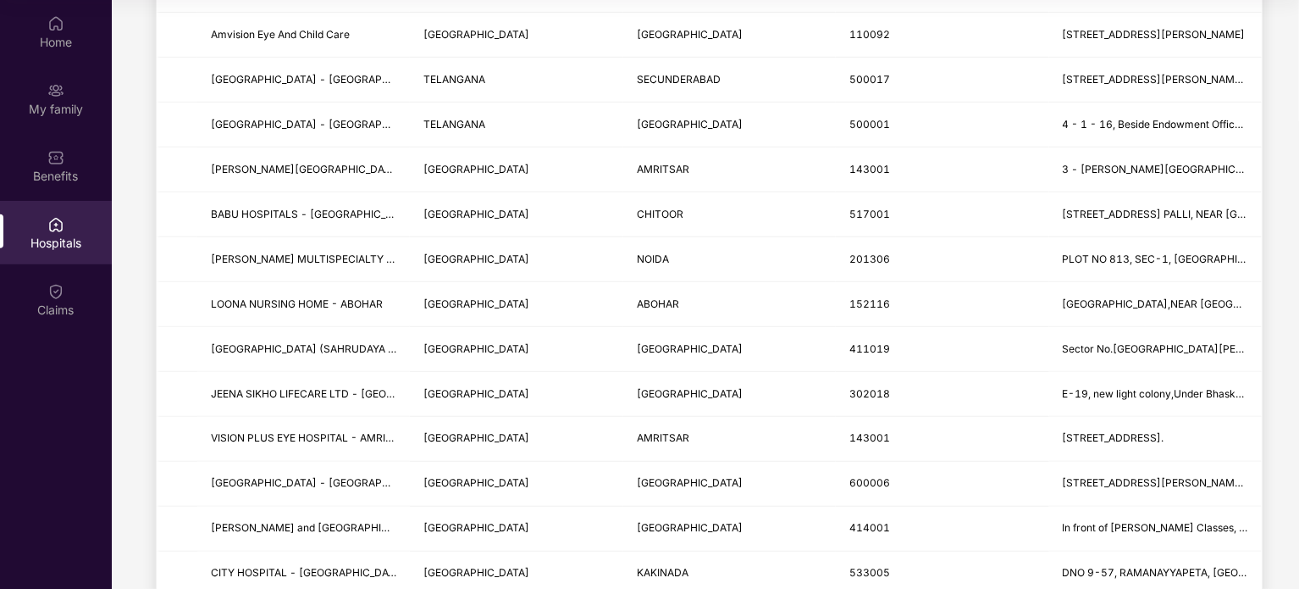
scroll to position [0, 0]
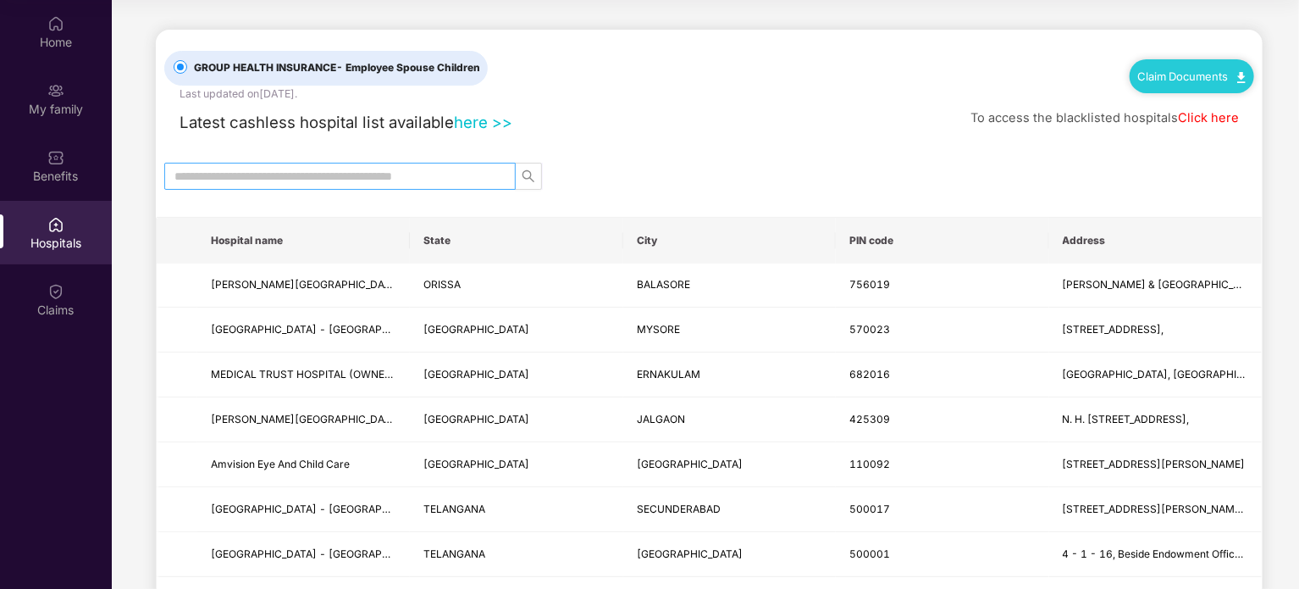
click at [386, 174] on input "text" at bounding box center [333, 176] width 318 height 19
type input "*****"
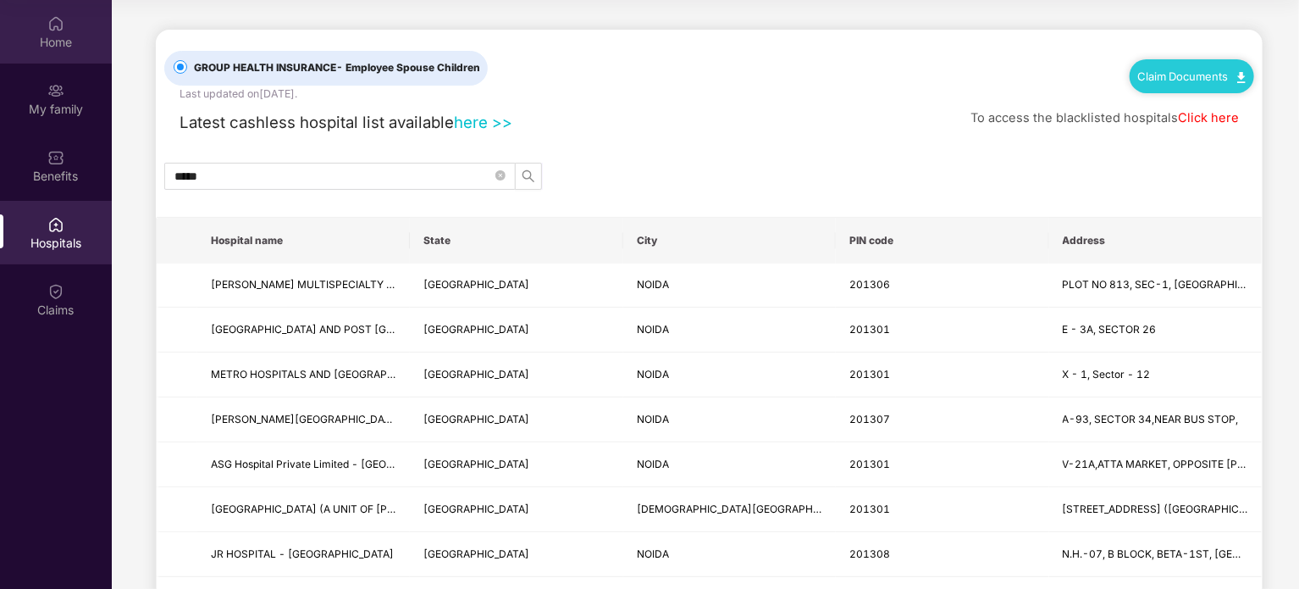
click at [58, 36] on div "Home" at bounding box center [56, 42] width 112 height 17
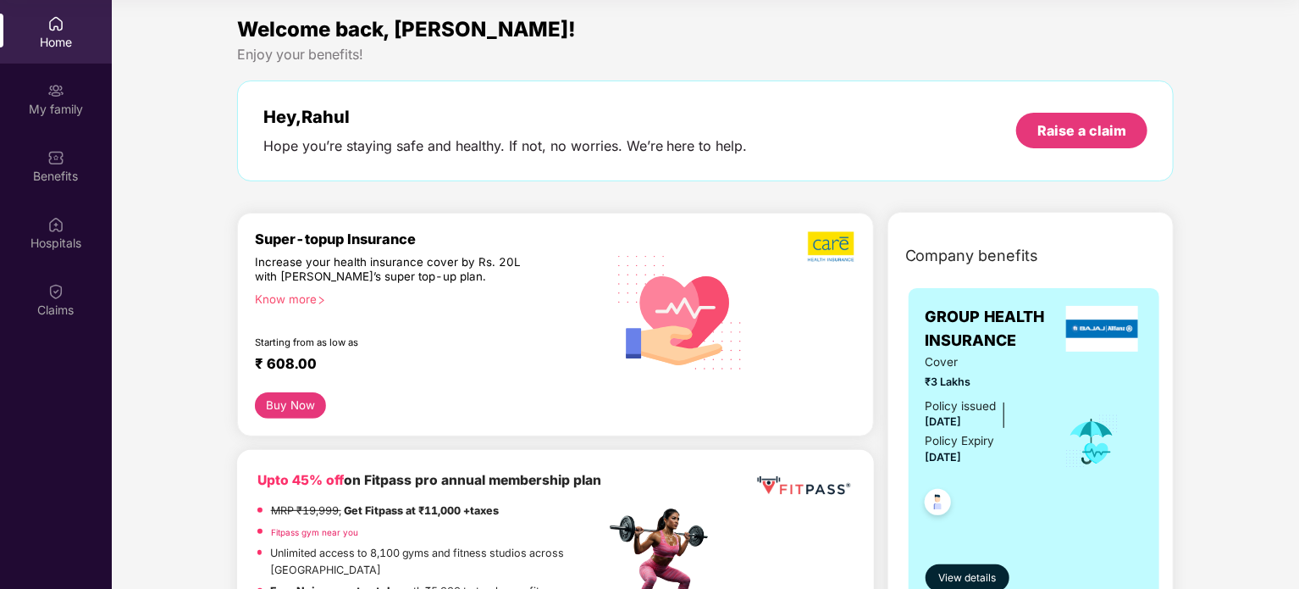
click at [324, 300] on icon "right" at bounding box center [321, 300] width 9 height 9
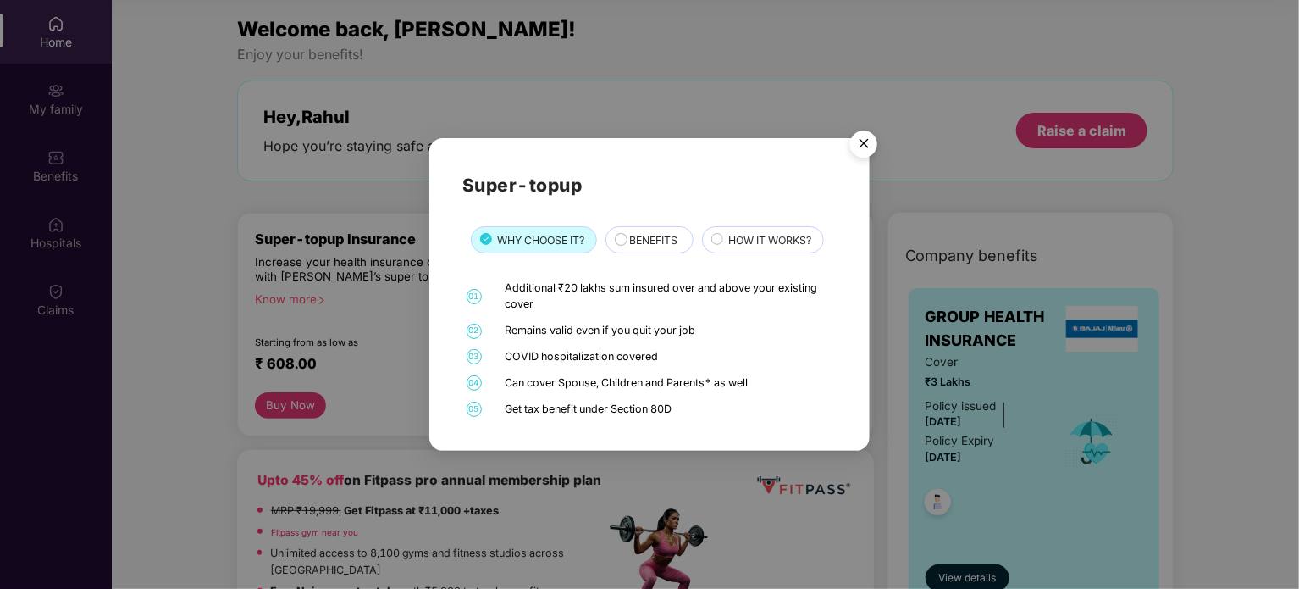
click at [662, 242] on span "BENEFITS" at bounding box center [653, 240] width 48 height 16
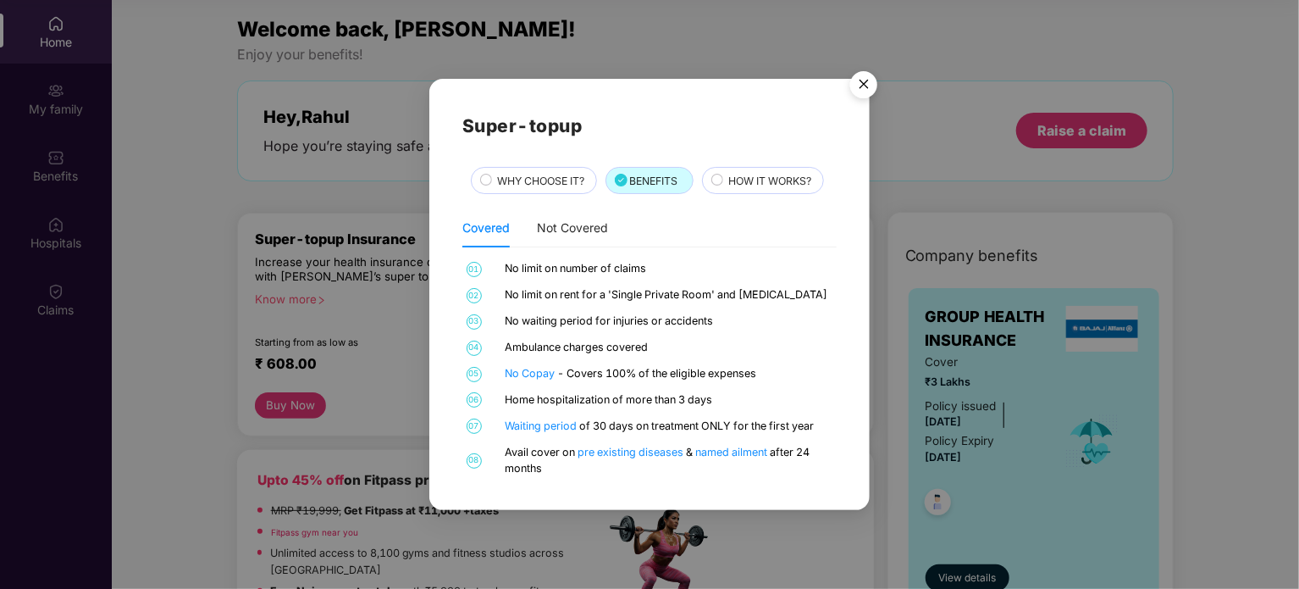
click at [733, 180] on span "HOW IT WORKS?" at bounding box center [769, 181] width 83 height 16
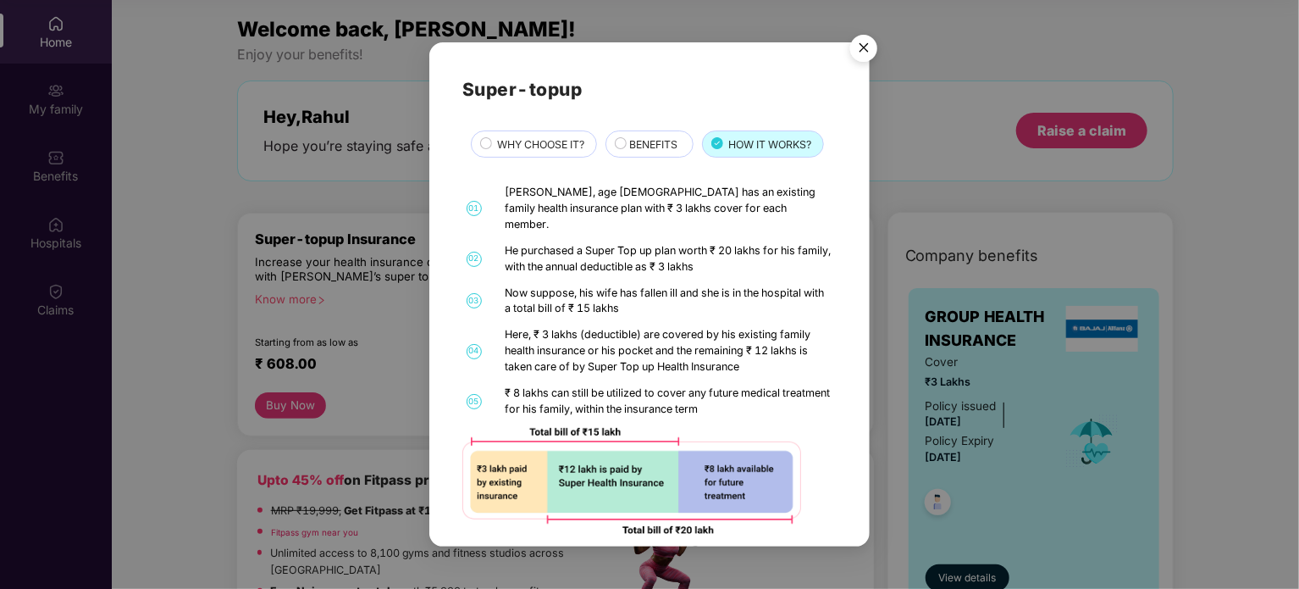
scroll to position [3, 0]
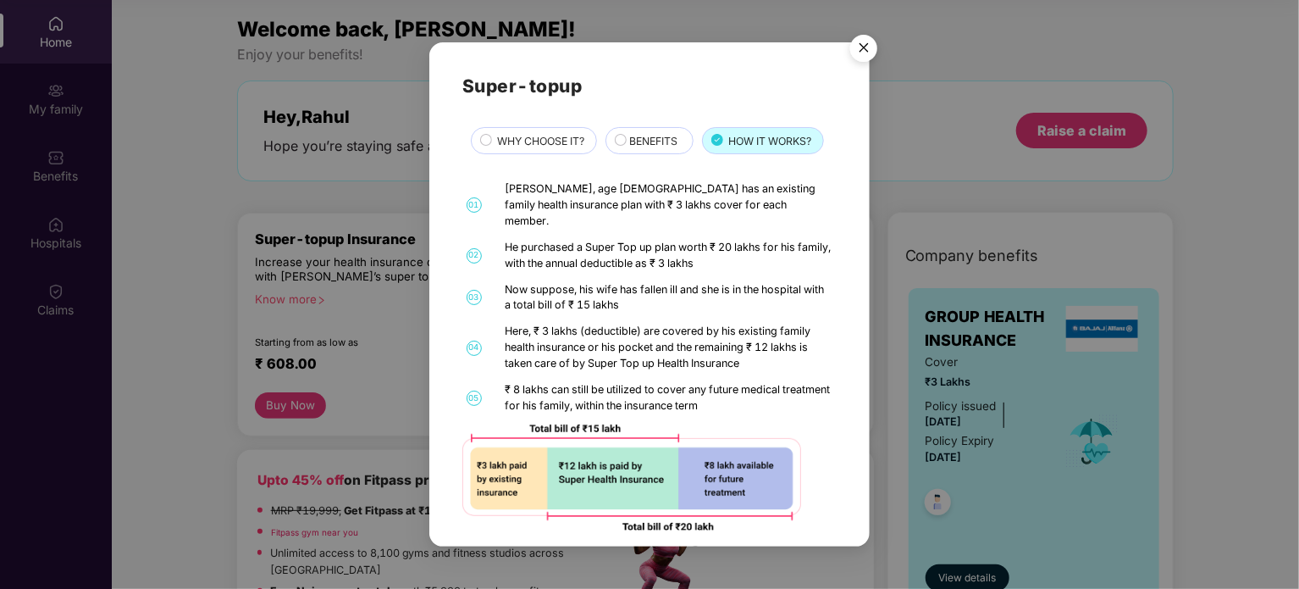
click at [873, 42] on img "Close" at bounding box center [863, 50] width 47 height 47
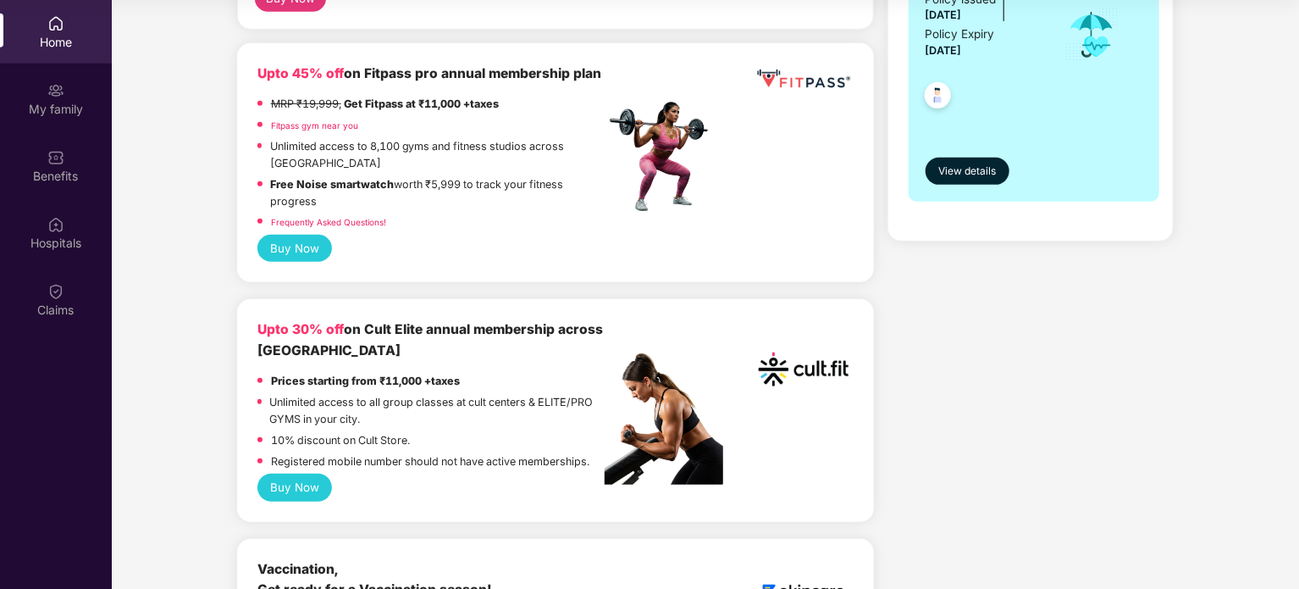
scroll to position [406, 0]
click at [281, 235] on button "Buy Now" at bounding box center [294, 248] width 75 height 27
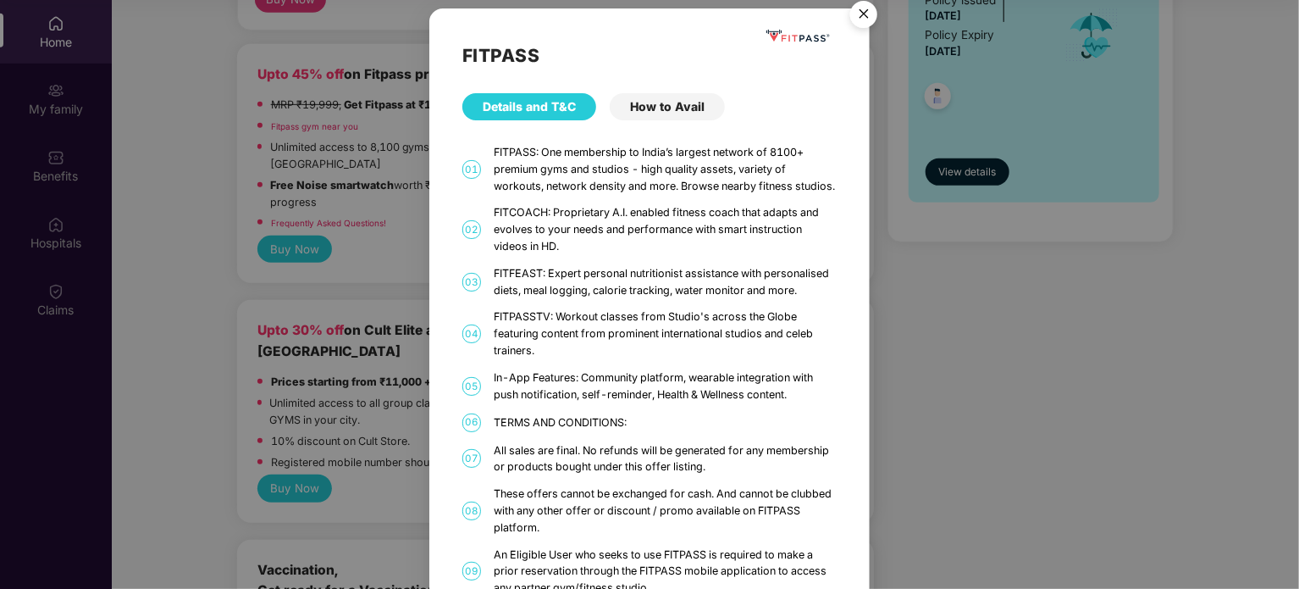
click at [845, 13] on img "Close" at bounding box center [863, 16] width 47 height 47
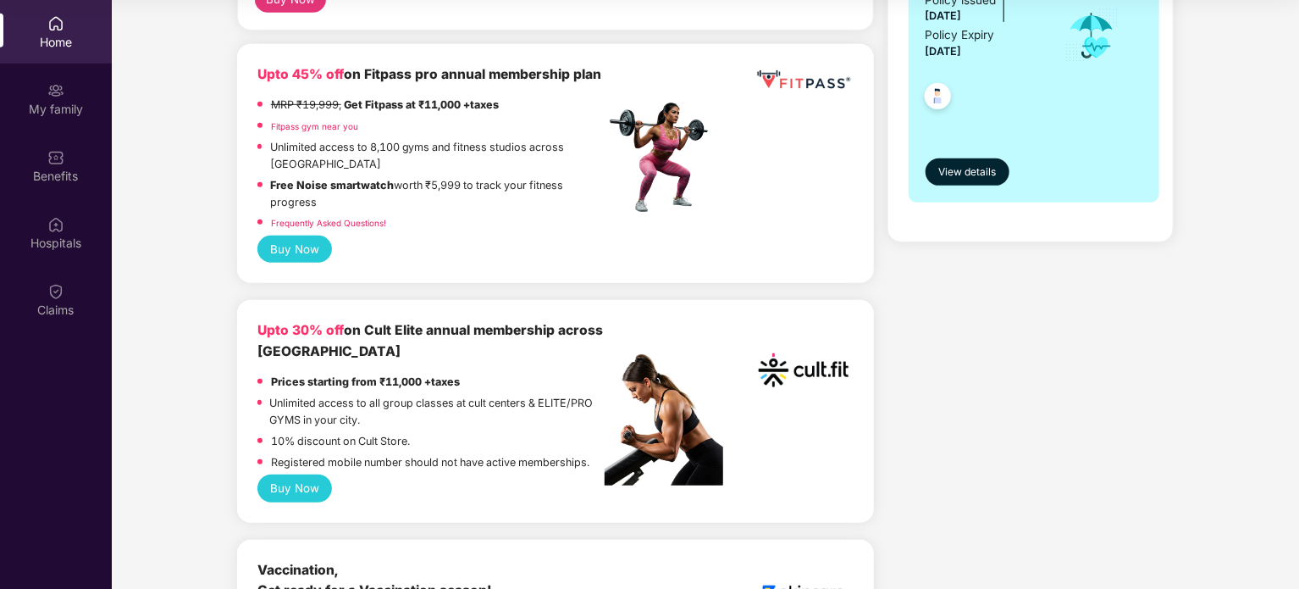
click at [309, 474] on button "Buy Now" at bounding box center [294, 487] width 75 height 27
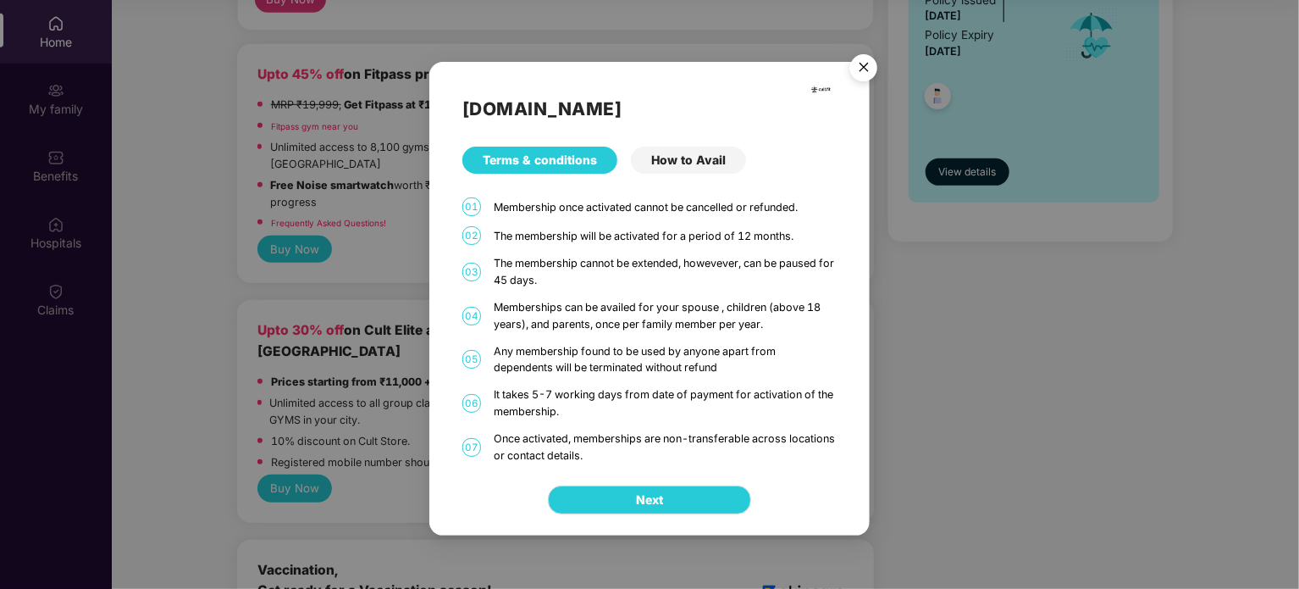
click at [690, 164] on div "How to Avail" at bounding box center [688, 160] width 115 height 27
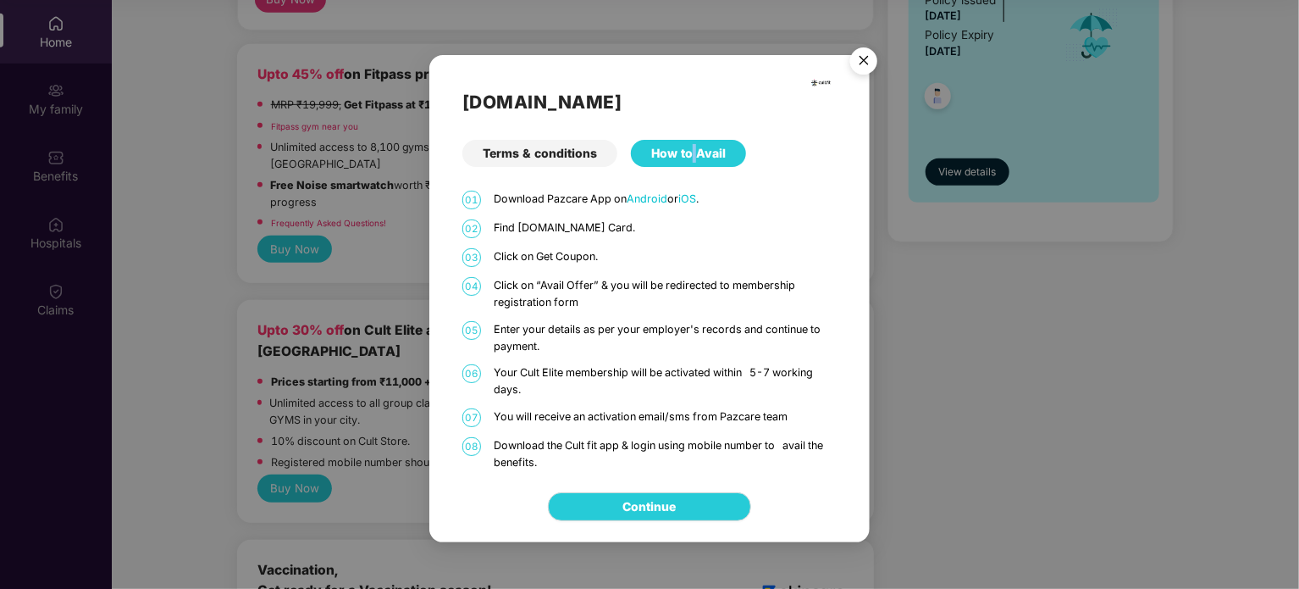
click at [855, 64] on img "Close" at bounding box center [863, 63] width 47 height 47
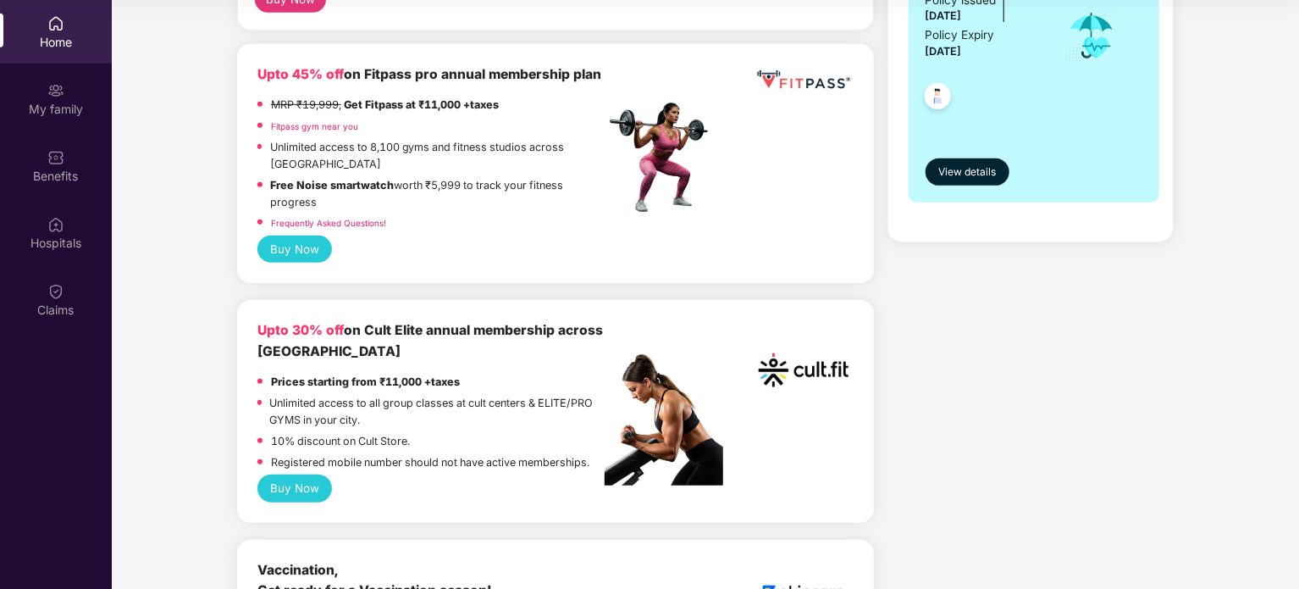
click at [297, 474] on button "Buy Now" at bounding box center [294, 487] width 75 height 27
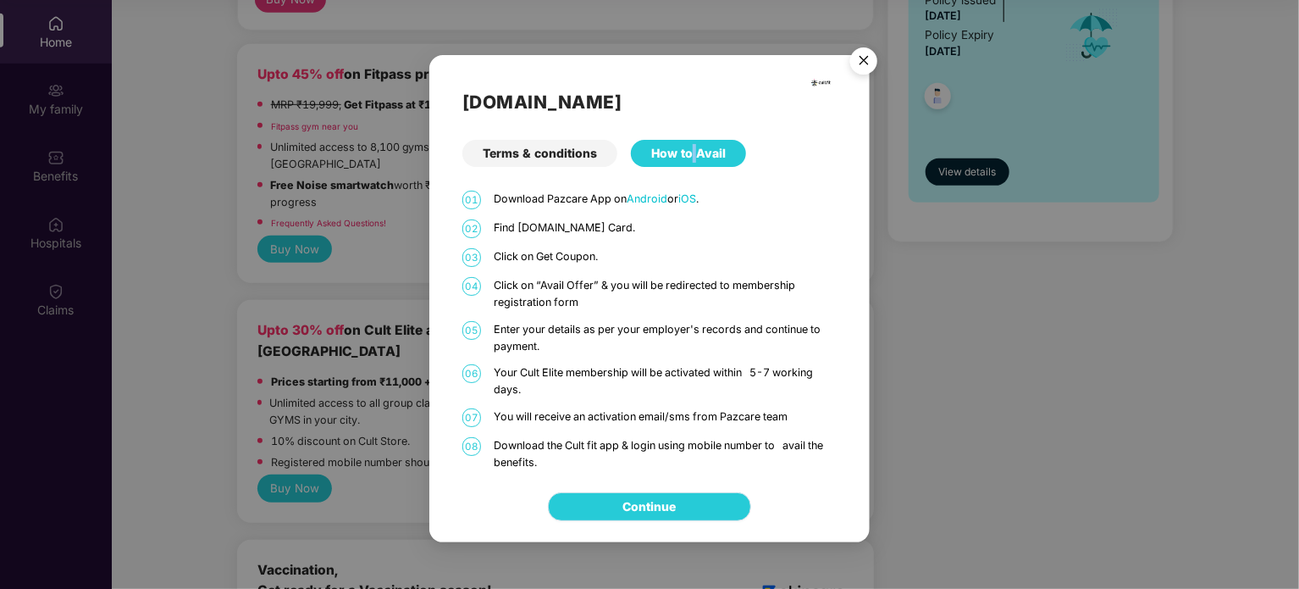
click at [662, 508] on link "Continue" at bounding box center [649, 506] width 53 height 19
